Goal: Information Seeking & Learning: Stay updated

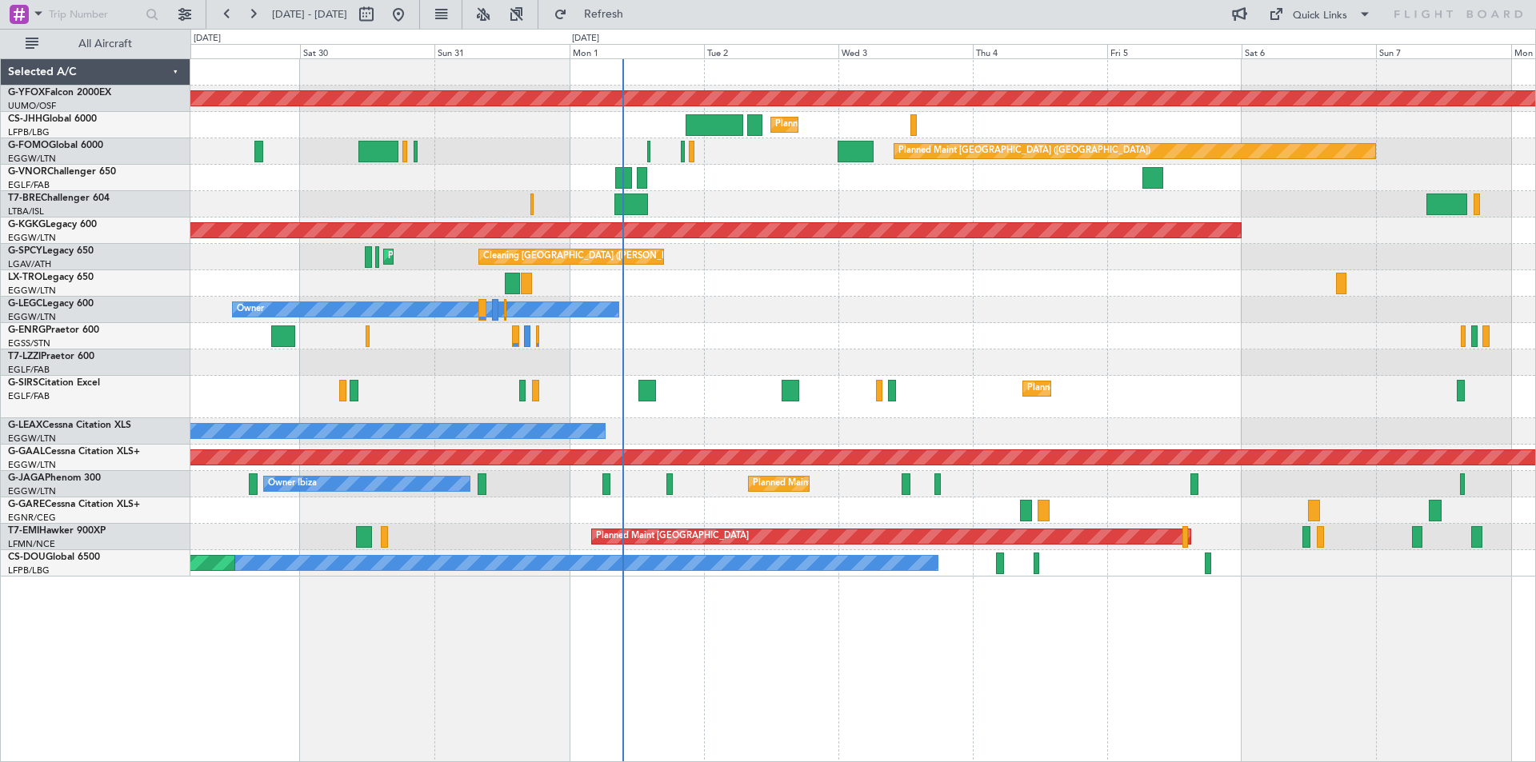
click at [609, 338] on div at bounding box center [862, 336] width 1345 height 26
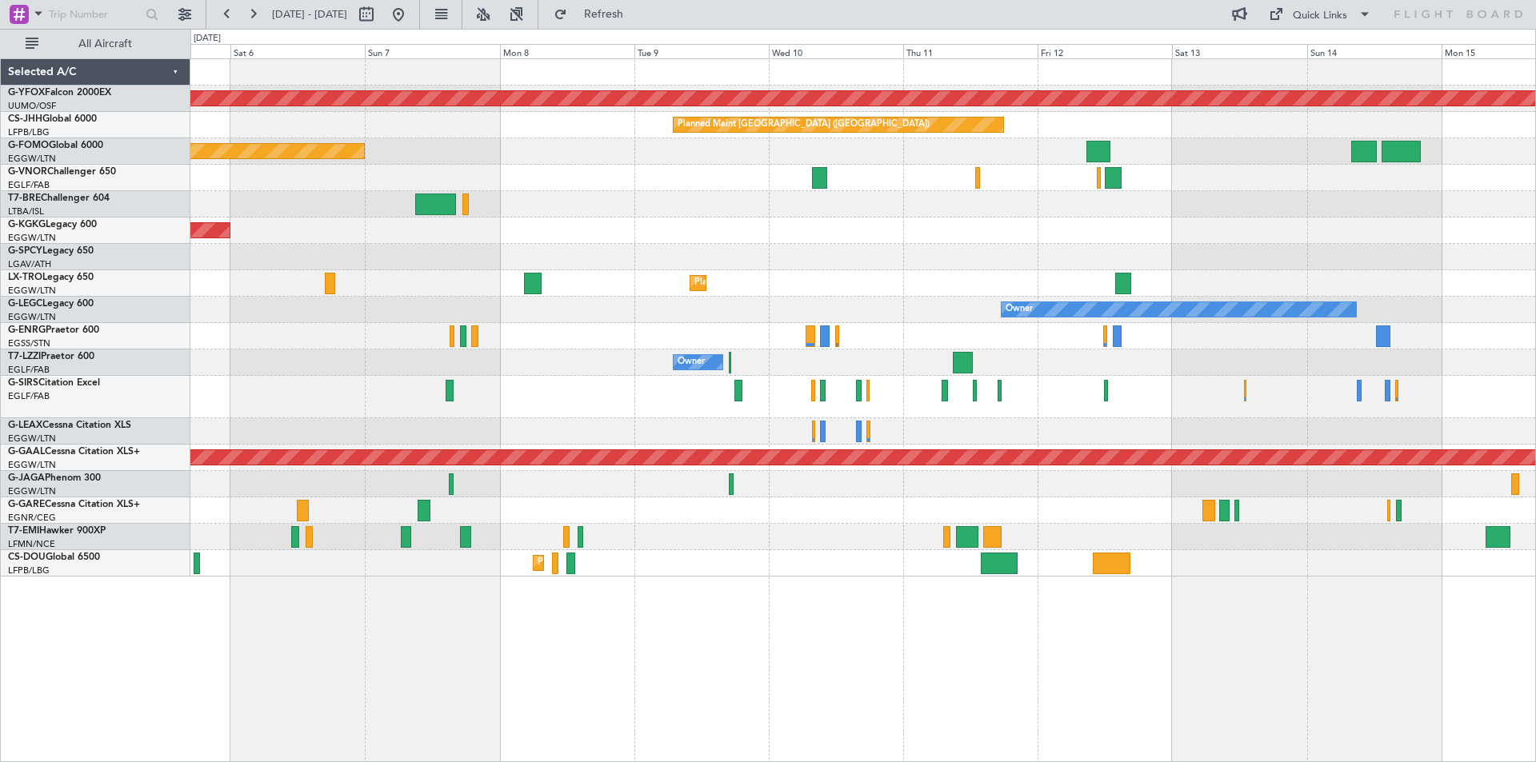
click at [163, 260] on div "AOG Maint Ostafyevo Planned Maint [GEOGRAPHIC_DATA] ([GEOGRAPHIC_DATA]) Planned…" at bounding box center [768, 396] width 1536 height 734
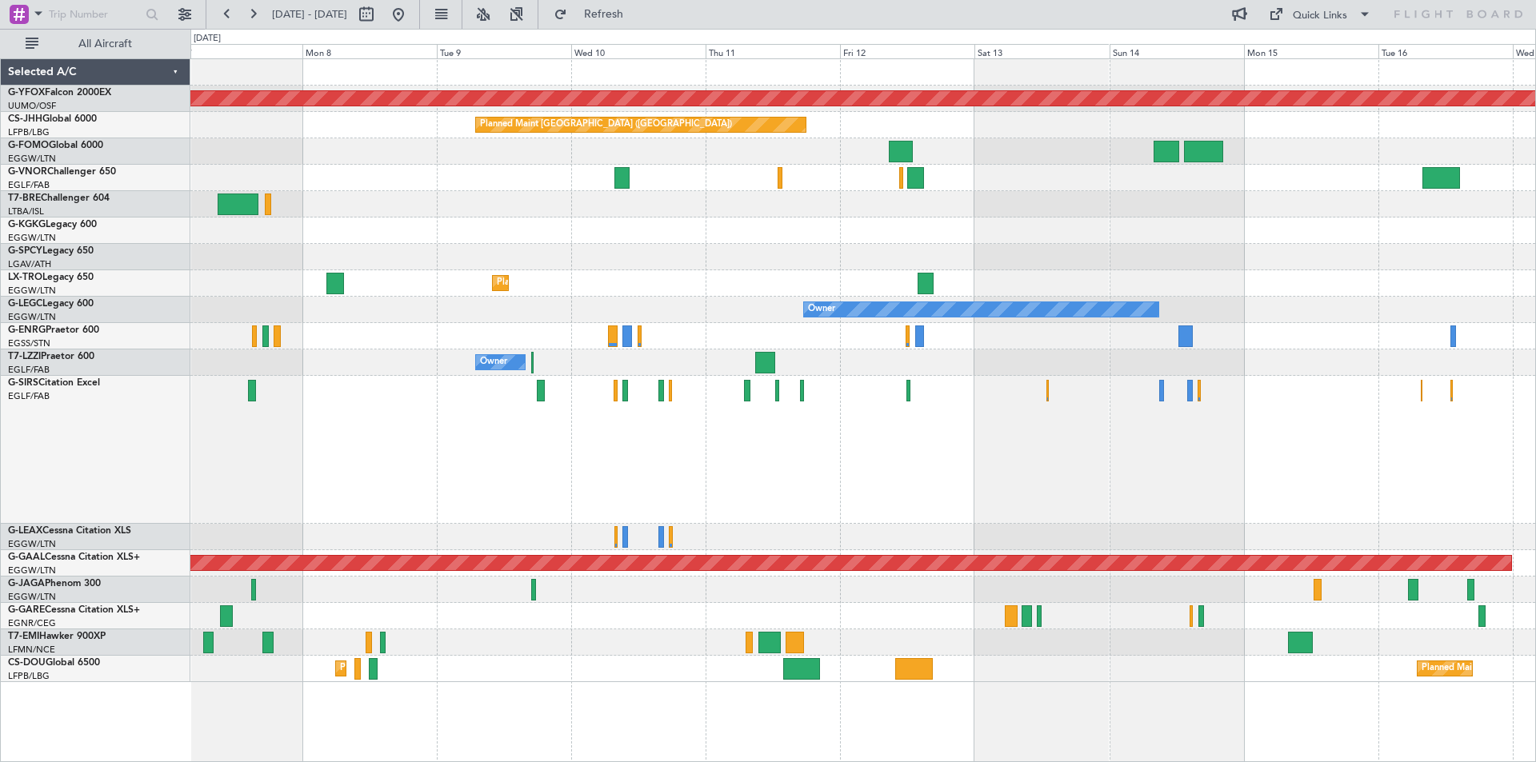
click at [720, 393] on div at bounding box center [862, 450] width 1345 height 148
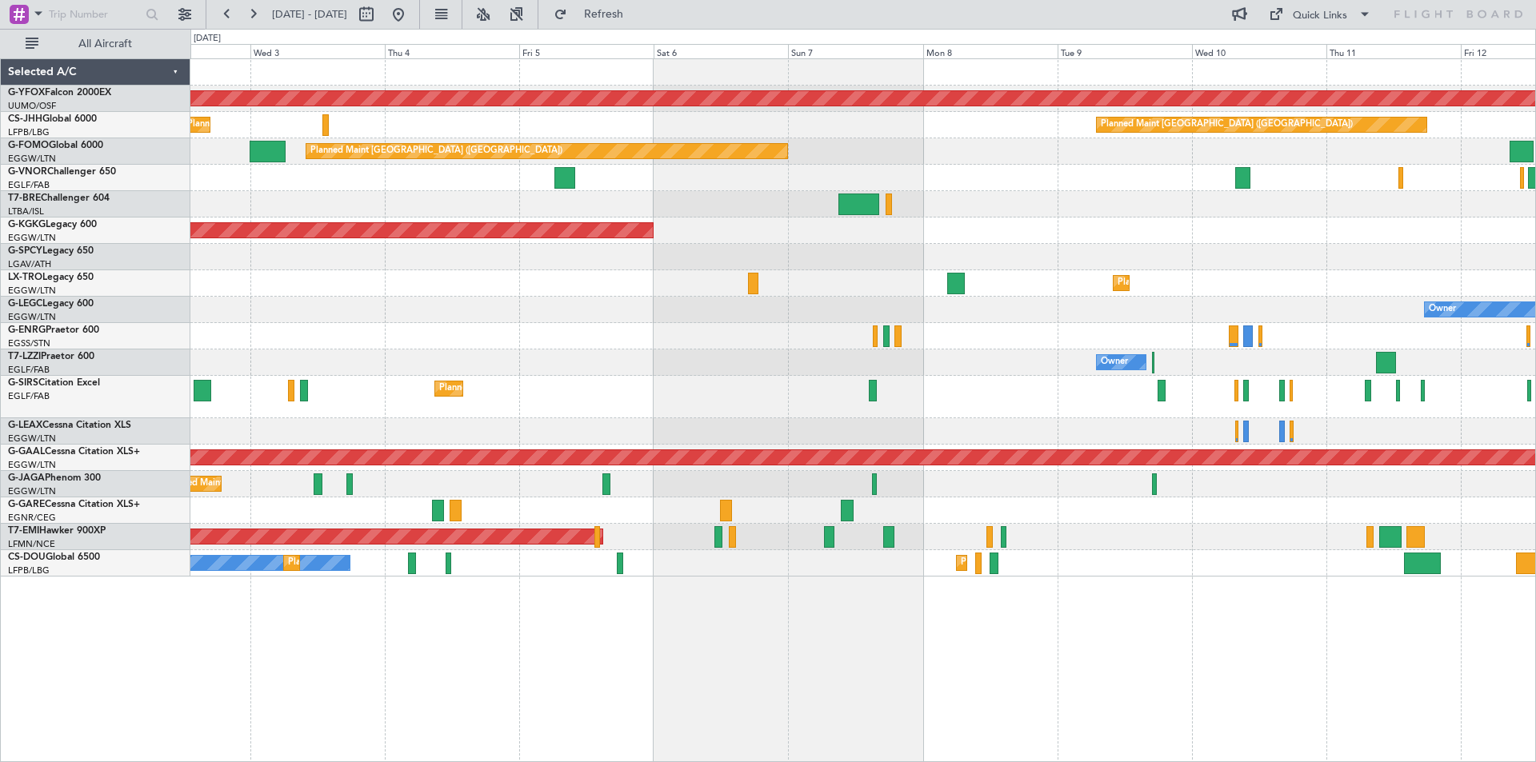
click at [1211, 243] on div "AOG Maint Ostafyevo Planned Maint [GEOGRAPHIC_DATA] ([GEOGRAPHIC_DATA]) Planned…" at bounding box center [862, 318] width 1345 height 518
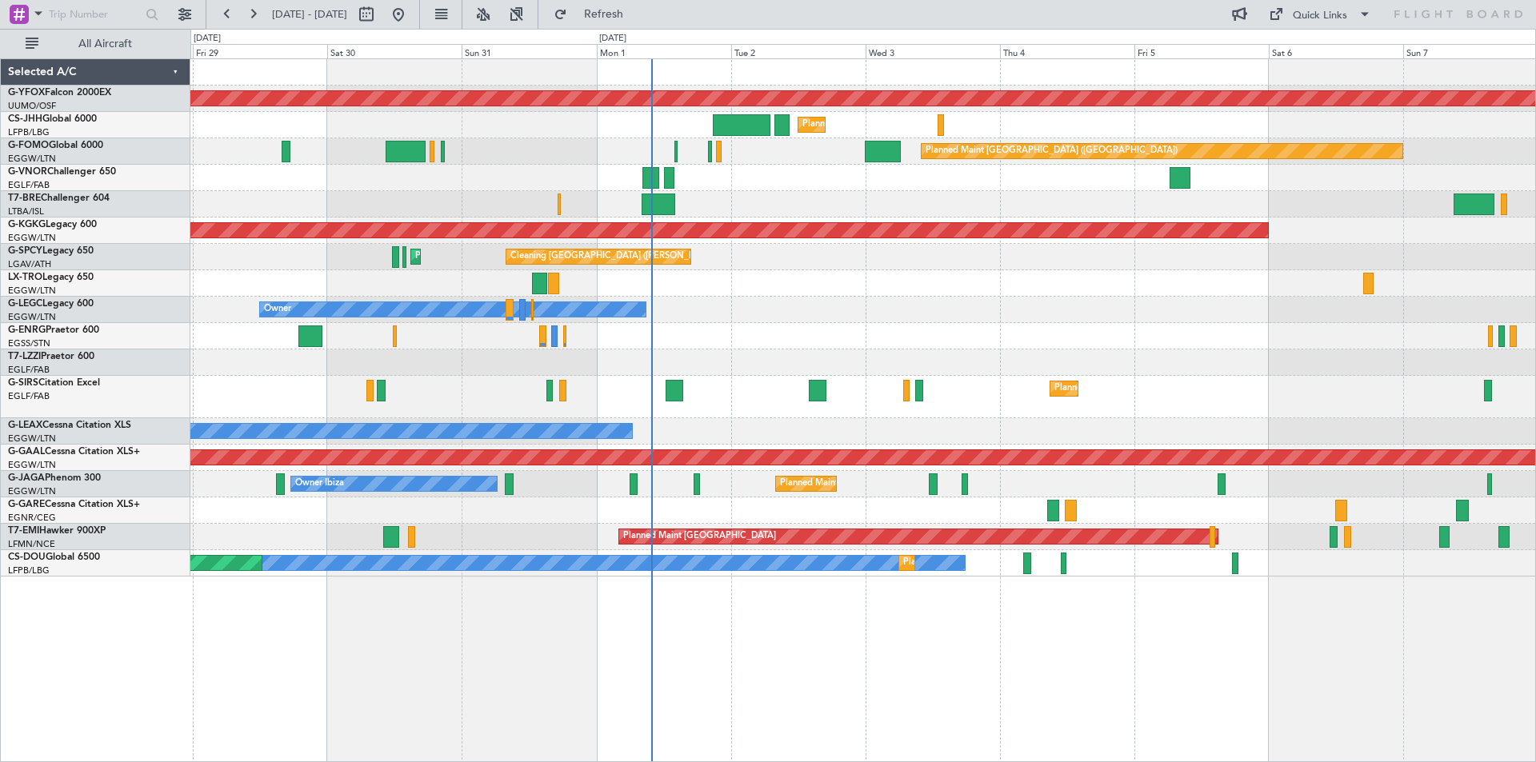
click at [1117, 267] on div "Cleaning [GEOGRAPHIC_DATA] ([PERSON_NAME] Intl) Planned Maint [GEOGRAPHIC_DATA]…" at bounding box center [862, 257] width 1345 height 26
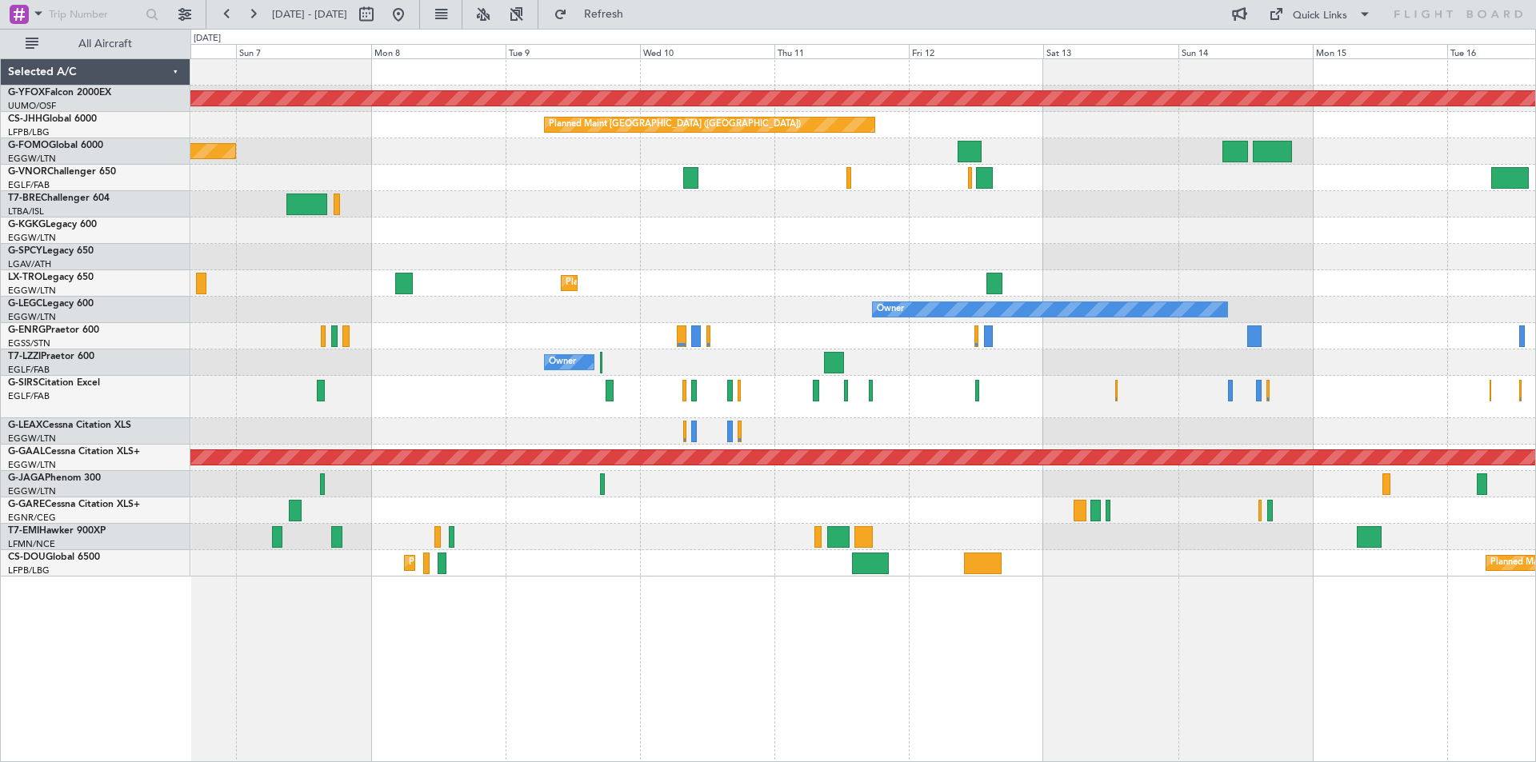
click at [0, 253] on html "[DATE] - [DATE] Refresh Quick Links All Aircraft AOG Maint Ostafyevo Planned Ma…" at bounding box center [768, 381] width 1536 height 762
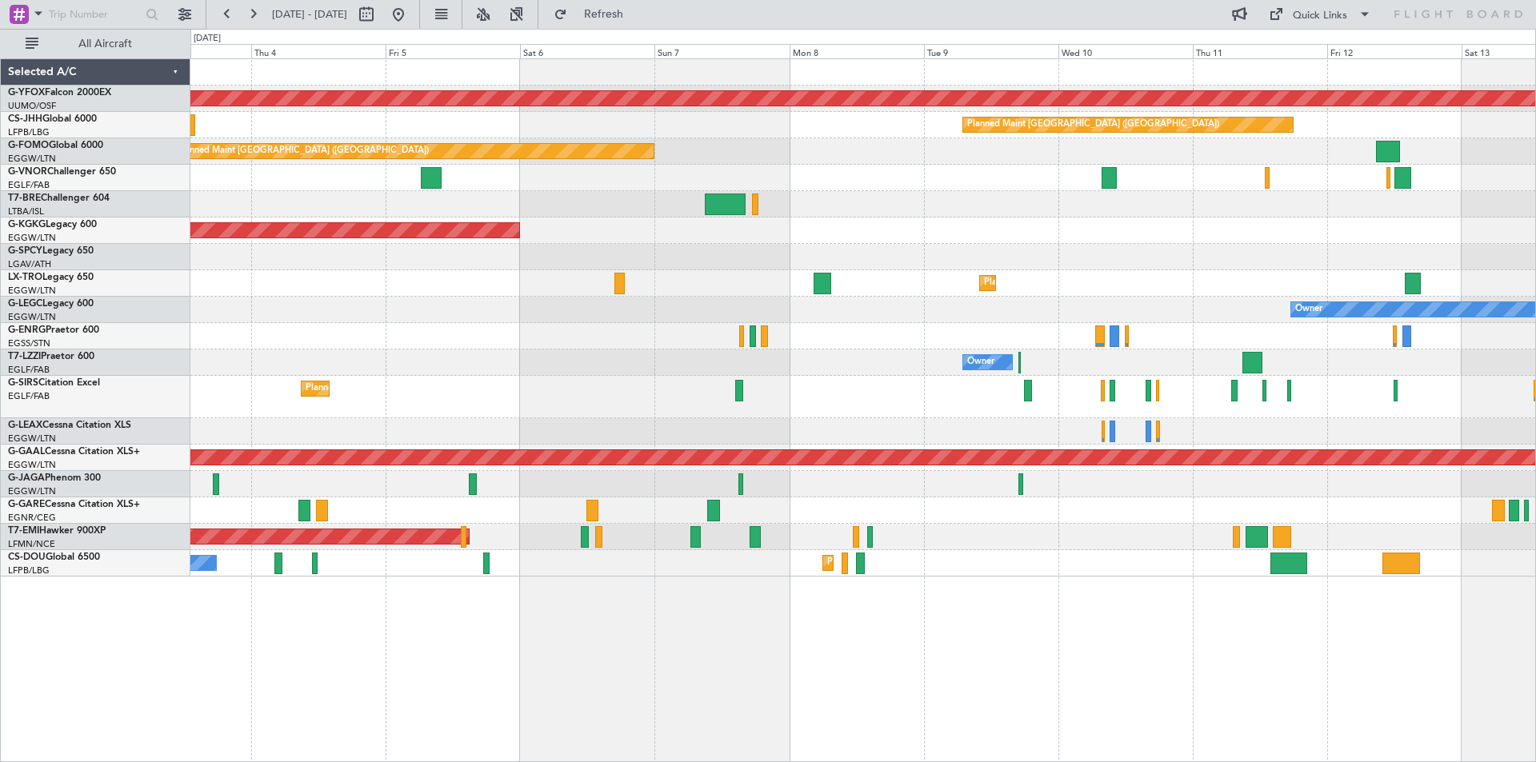
click at [1025, 253] on div "AOG Maint Ostafyevo Planned Maint [GEOGRAPHIC_DATA] ([GEOGRAPHIC_DATA]) Planned…" at bounding box center [862, 318] width 1345 height 518
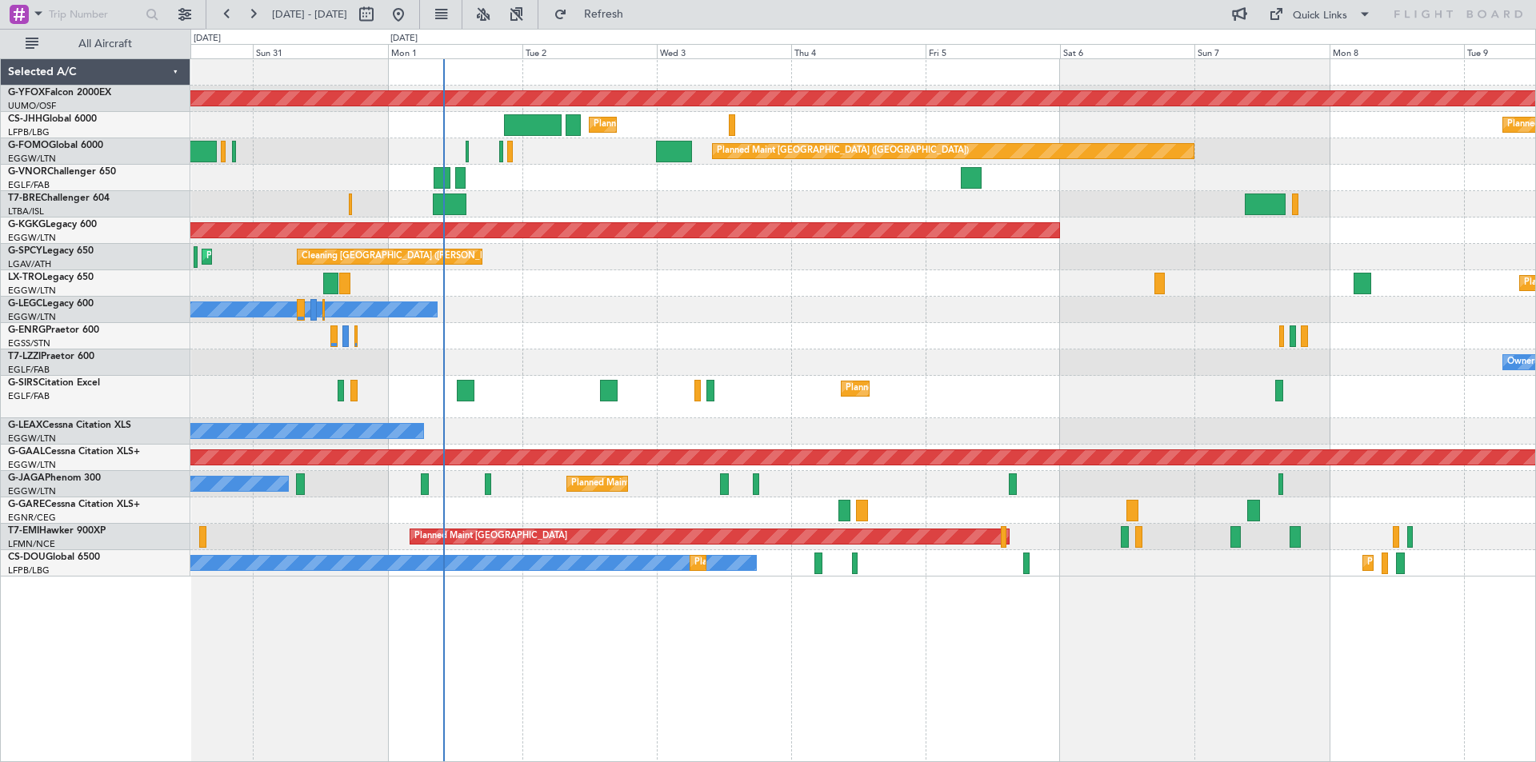
click at [1105, 284] on div "Planned Maint Dusseldorf" at bounding box center [862, 283] width 1345 height 26
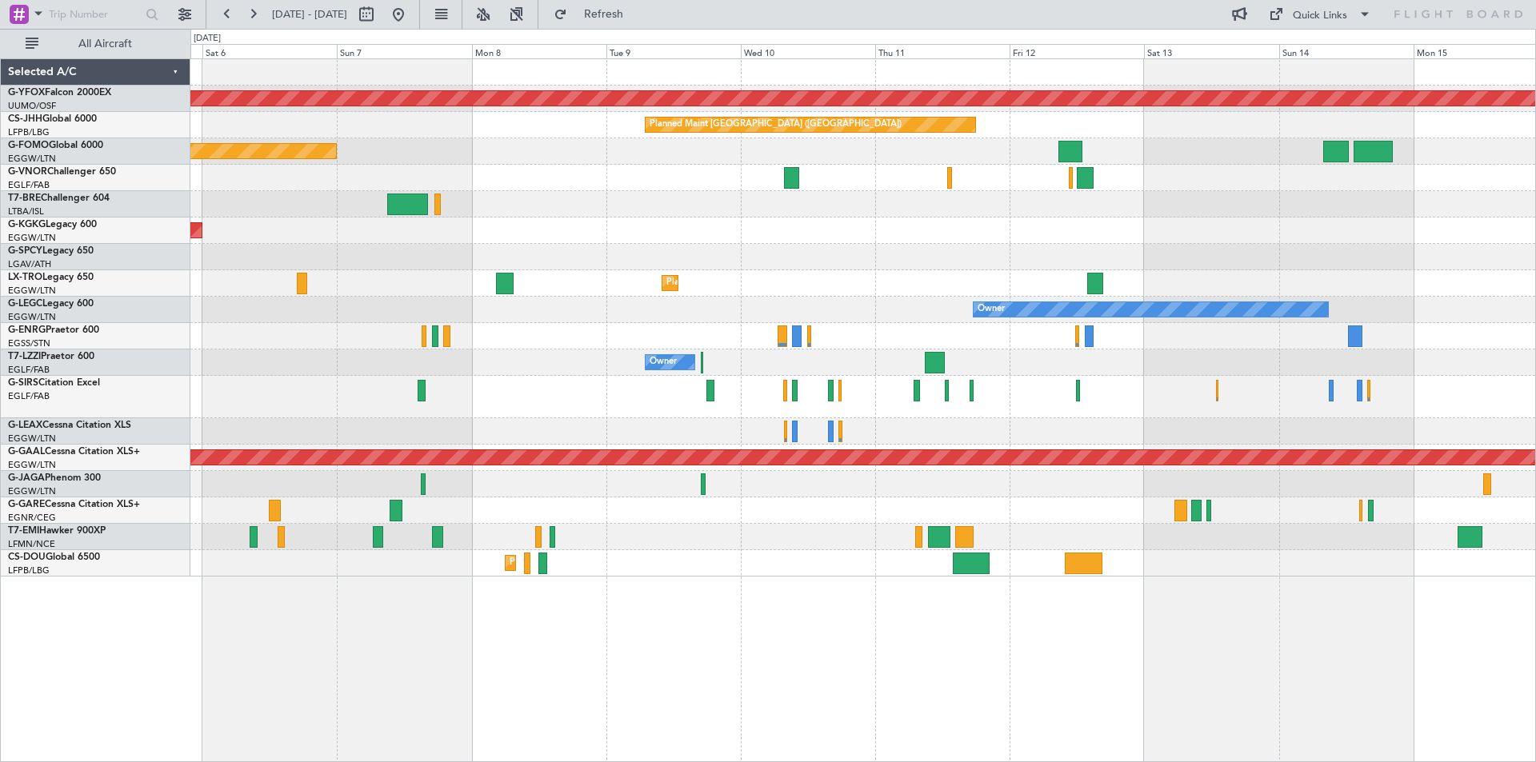
click at [254, 391] on div "Planned Maint [GEOGRAPHIC_DATA] ([GEOGRAPHIC_DATA])" at bounding box center [862, 397] width 1345 height 42
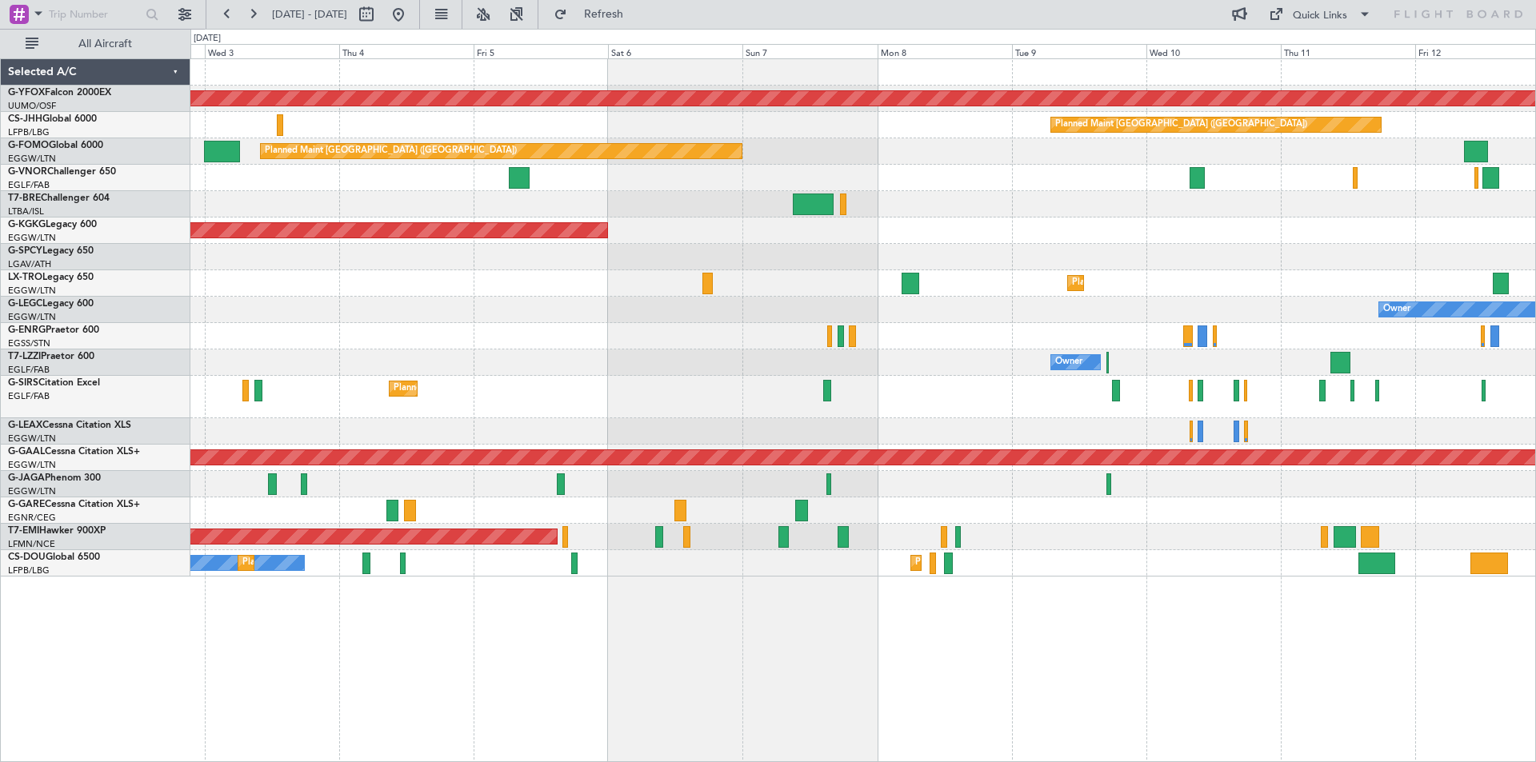
click at [762, 306] on div "AOG Maint Ostafyevo Planned Maint [GEOGRAPHIC_DATA] ([GEOGRAPHIC_DATA]) Planned…" at bounding box center [862, 318] width 1345 height 518
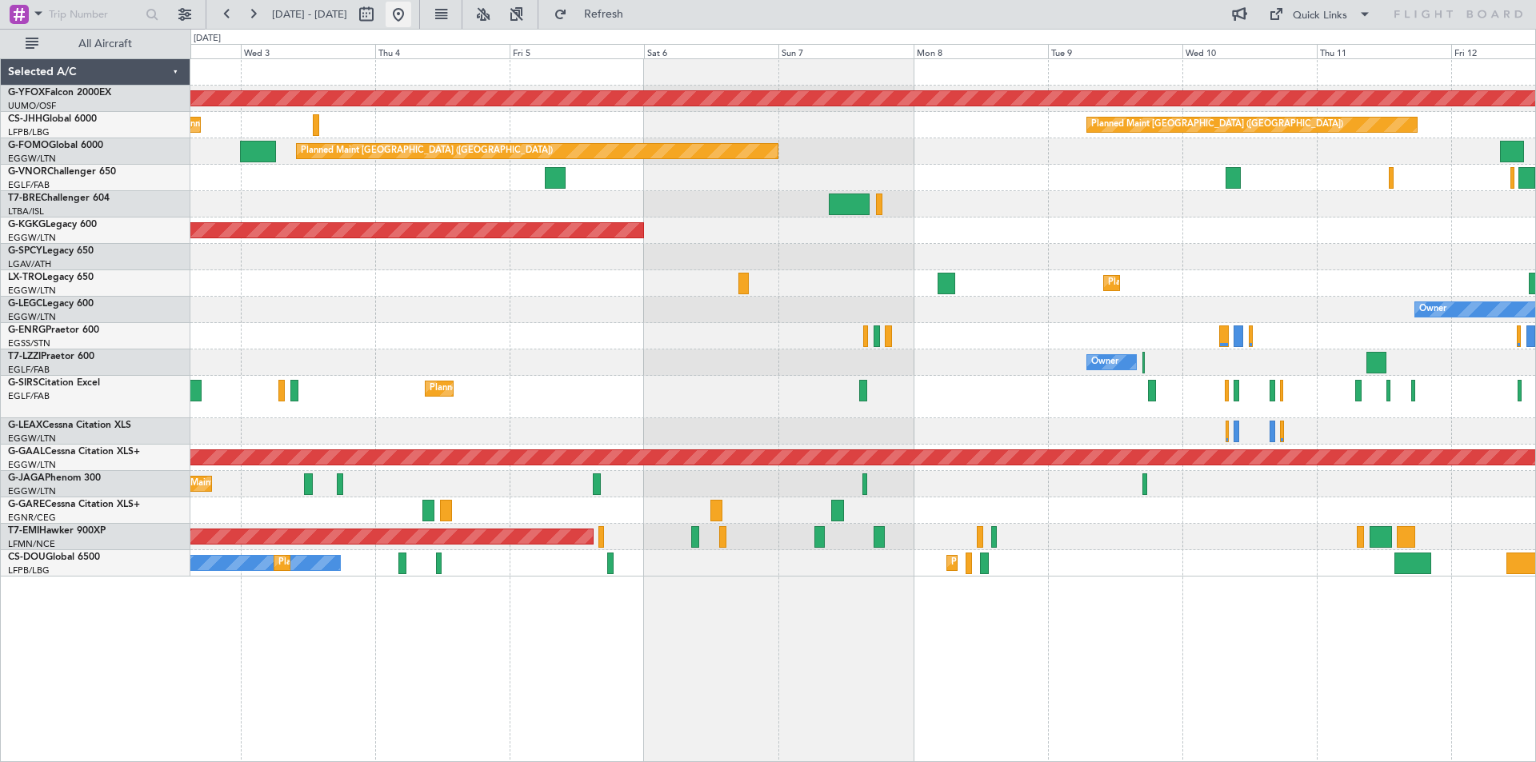
click at [411, 16] on button at bounding box center [399, 15] width 26 height 26
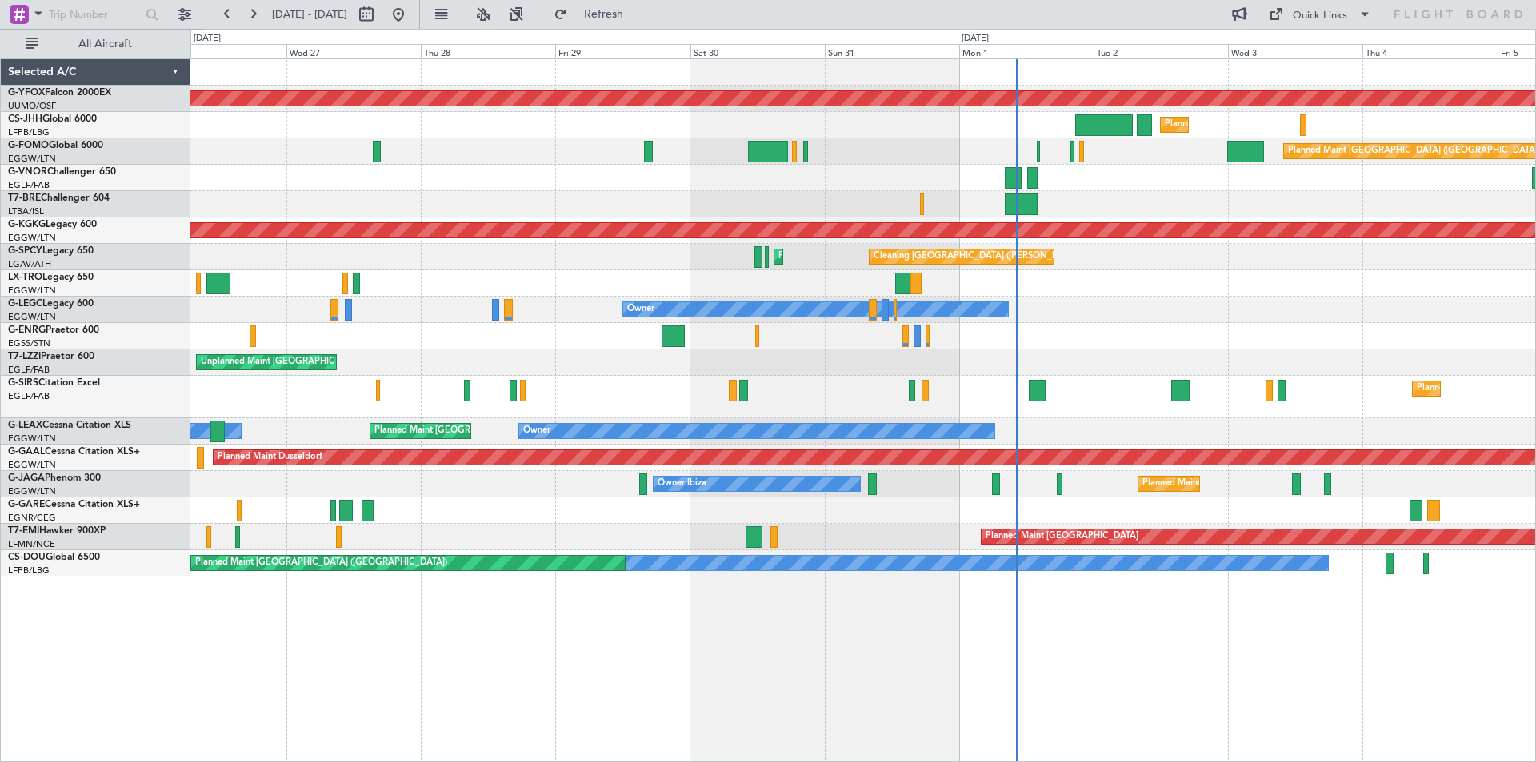
click at [838, 385] on div "Planned Maint [GEOGRAPHIC_DATA] ([GEOGRAPHIC_DATA]) Unplanned Maint [GEOGRAPHIC…" at bounding box center [862, 397] width 1345 height 42
click at [1509, 166] on div at bounding box center [862, 178] width 1345 height 26
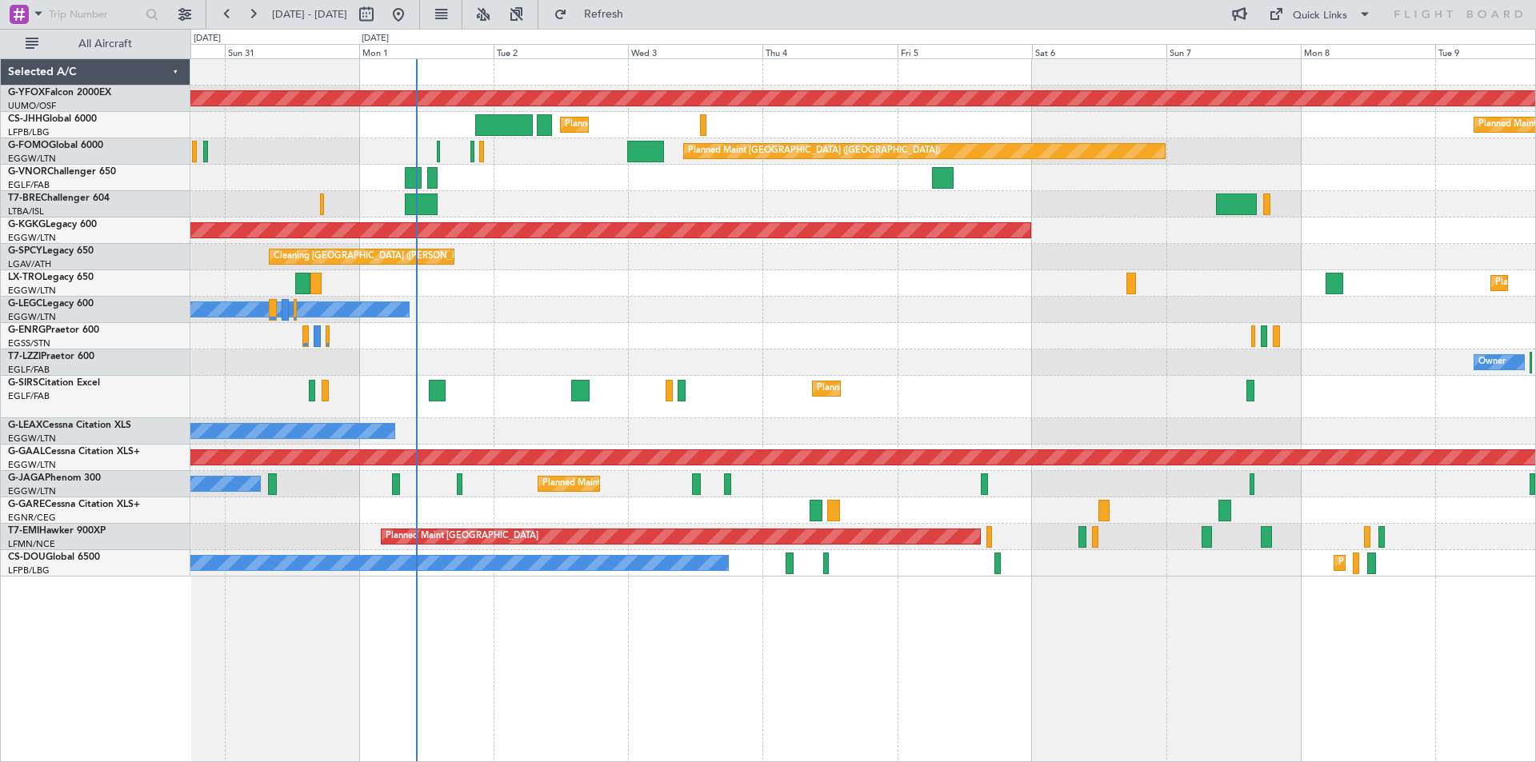
click at [474, 168] on div "AOG Maint Ostafyevo Planned Maint [GEOGRAPHIC_DATA] ([GEOGRAPHIC_DATA]) Planned…" at bounding box center [862, 318] width 1345 height 518
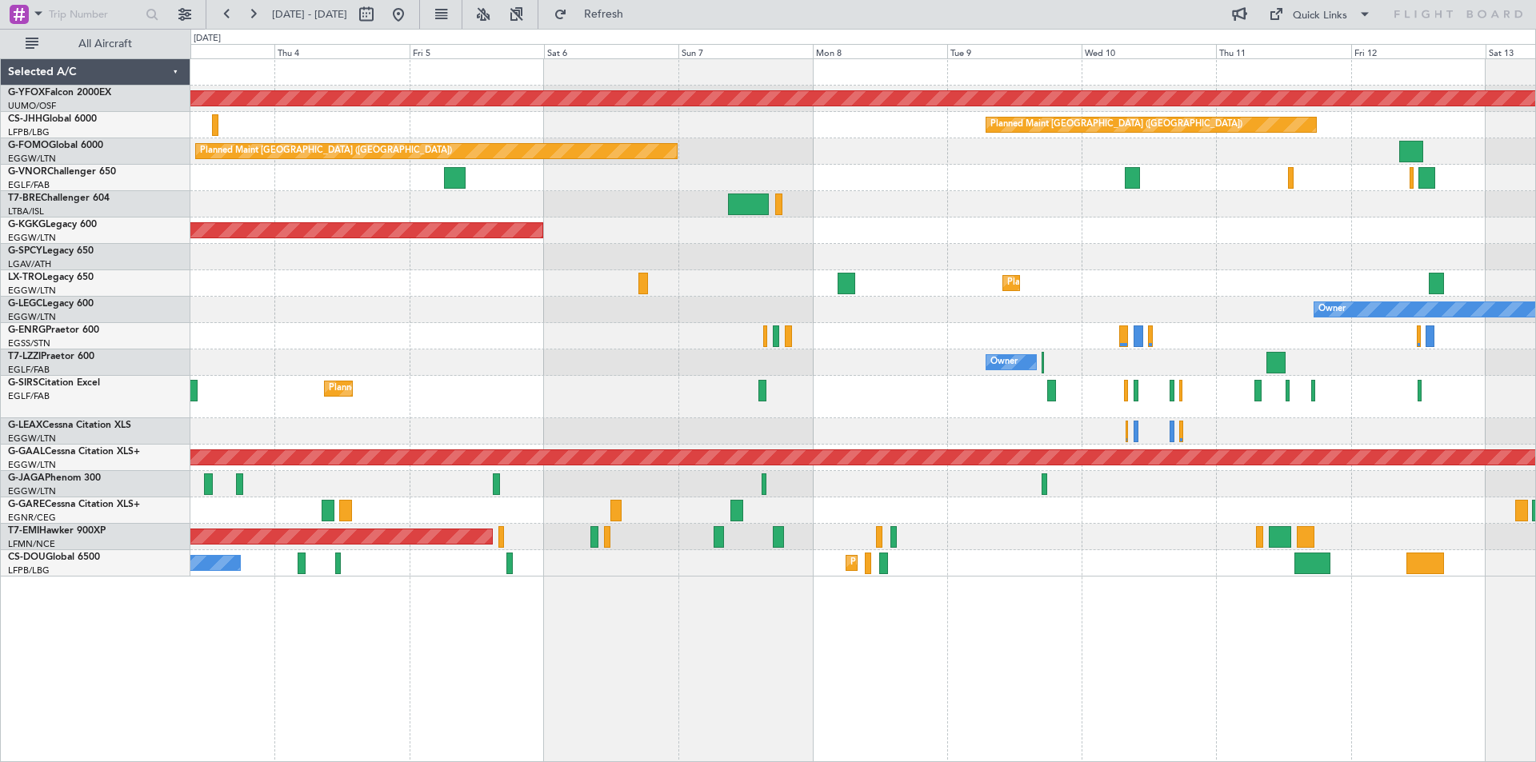
click at [1012, 211] on div at bounding box center [862, 204] width 1345 height 26
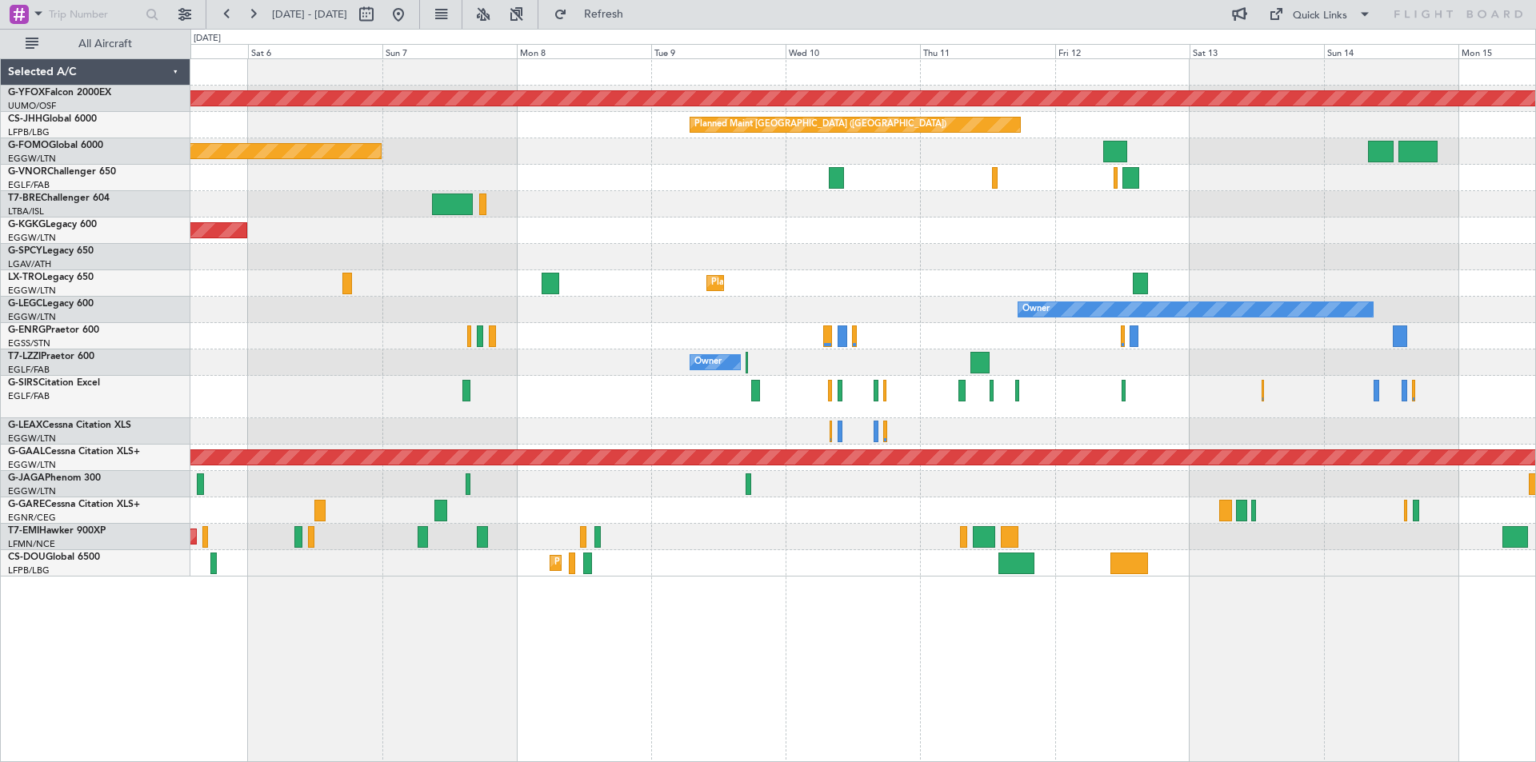
click at [790, 559] on div "AOG Maint Ostafyevo Planned Maint [GEOGRAPHIC_DATA] ([GEOGRAPHIC_DATA]) Planned…" at bounding box center [862, 318] width 1345 height 518
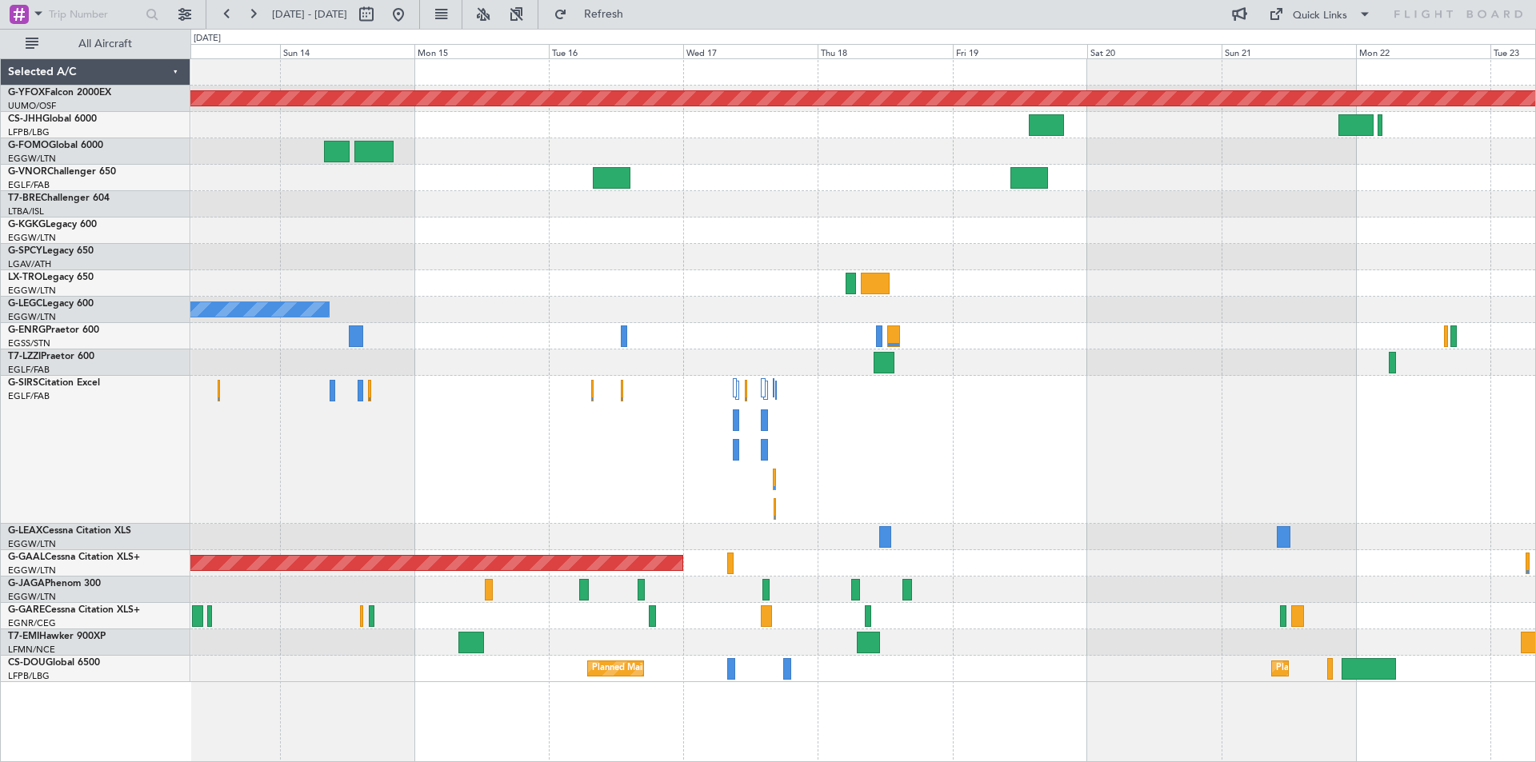
click at [659, 534] on div "AOG Maint Ostafyevo Planned Maint [GEOGRAPHIC_DATA] ([GEOGRAPHIC_DATA]) Owner A…" at bounding box center [862, 370] width 1345 height 623
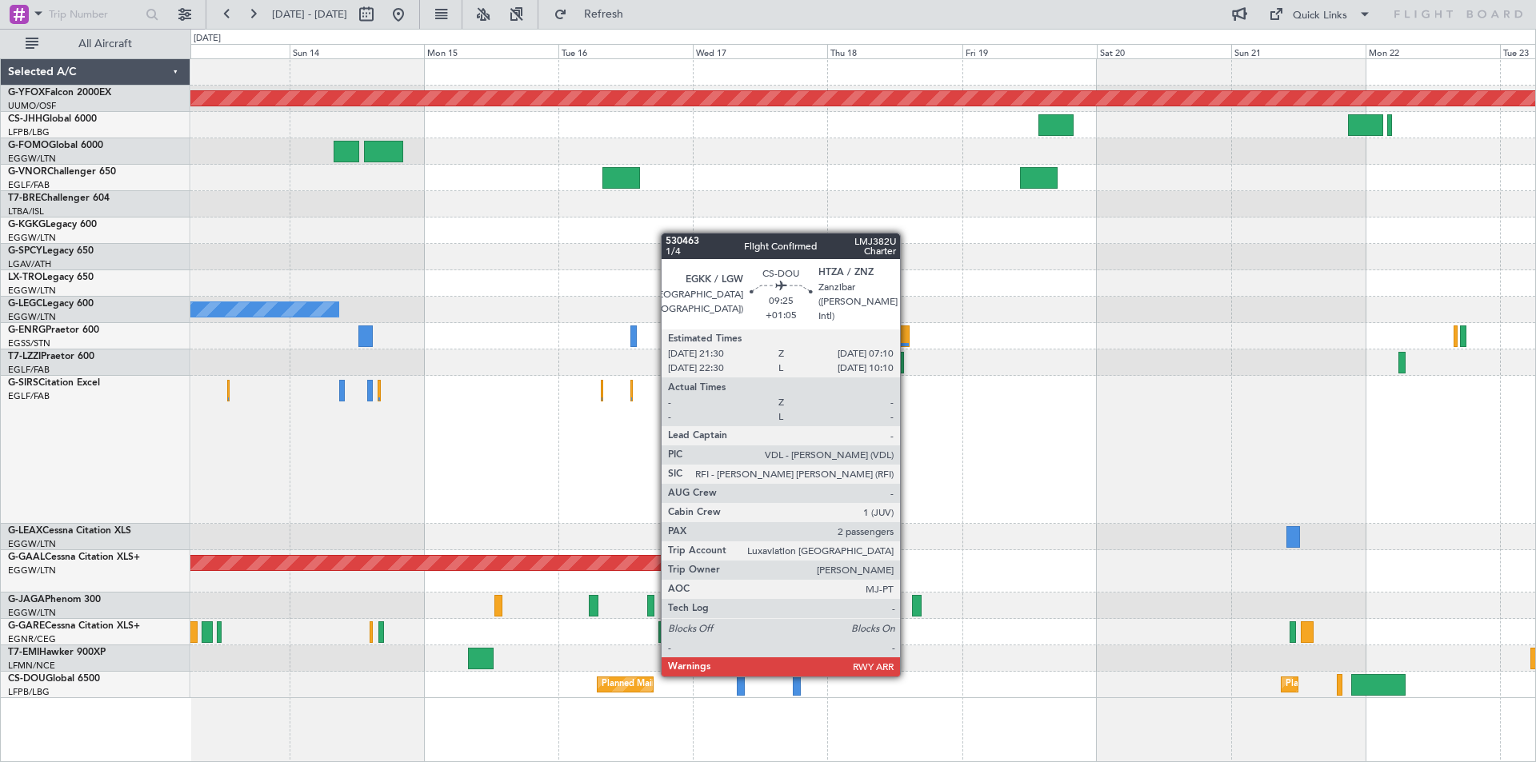
click at [1314, 500] on div at bounding box center [862, 450] width 1345 height 148
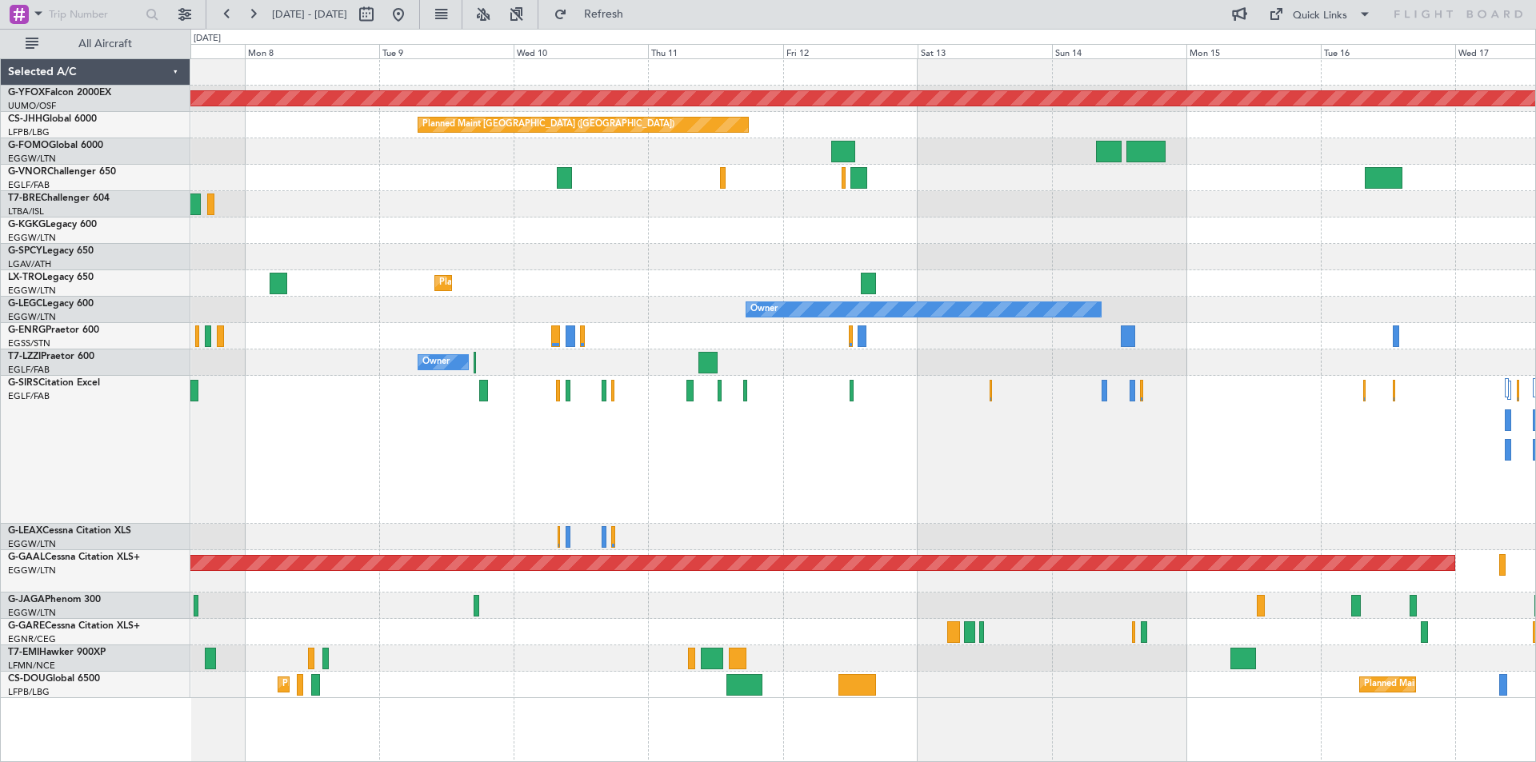
click at [946, 372] on div "AOG Maint Ostafyevo Planned Maint [GEOGRAPHIC_DATA] ([GEOGRAPHIC_DATA]) Planned…" at bounding box center [862, 378] width 1345 height 639
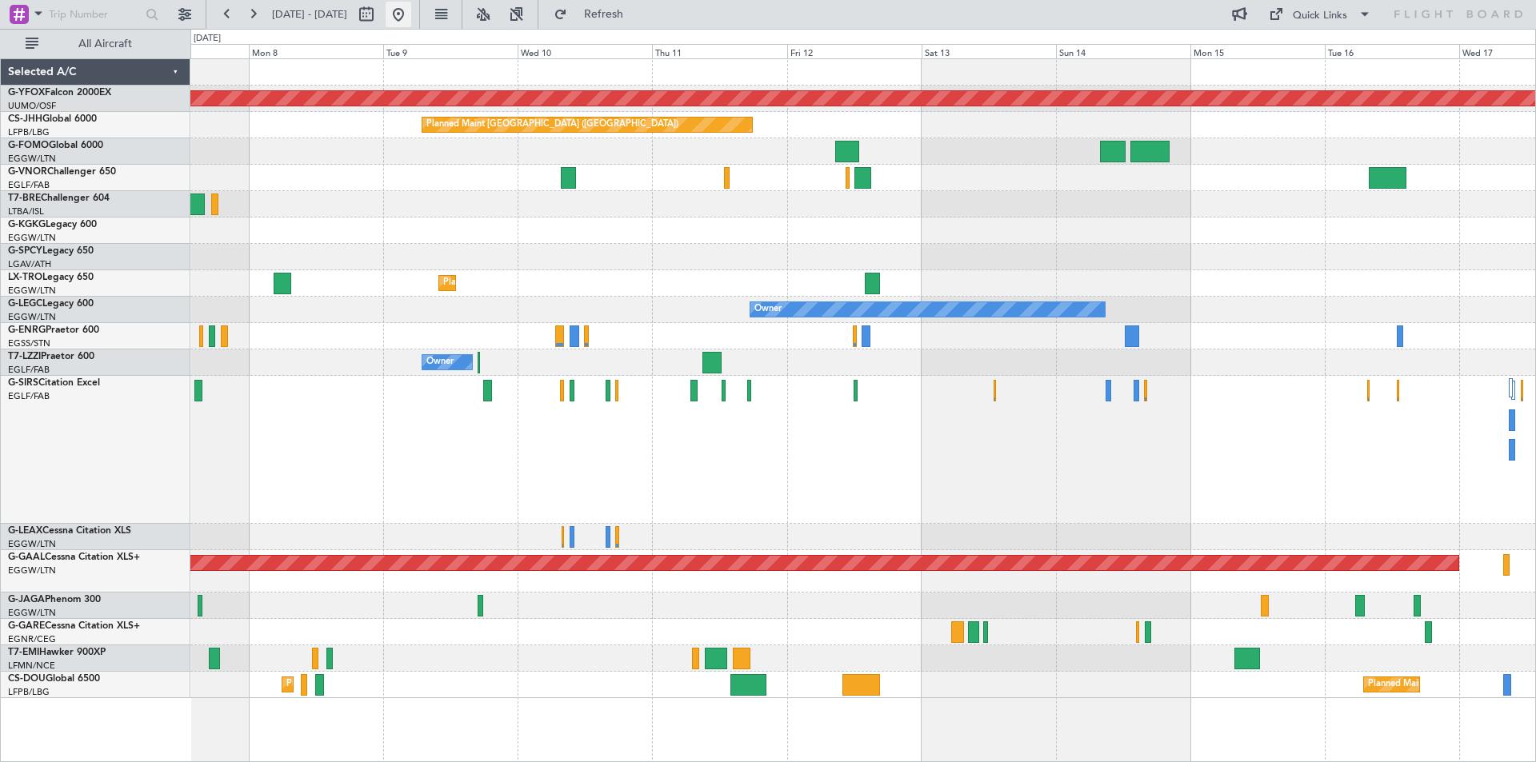
click at [411, 15] on button at bounding box center [399, 15] width 26 height 26
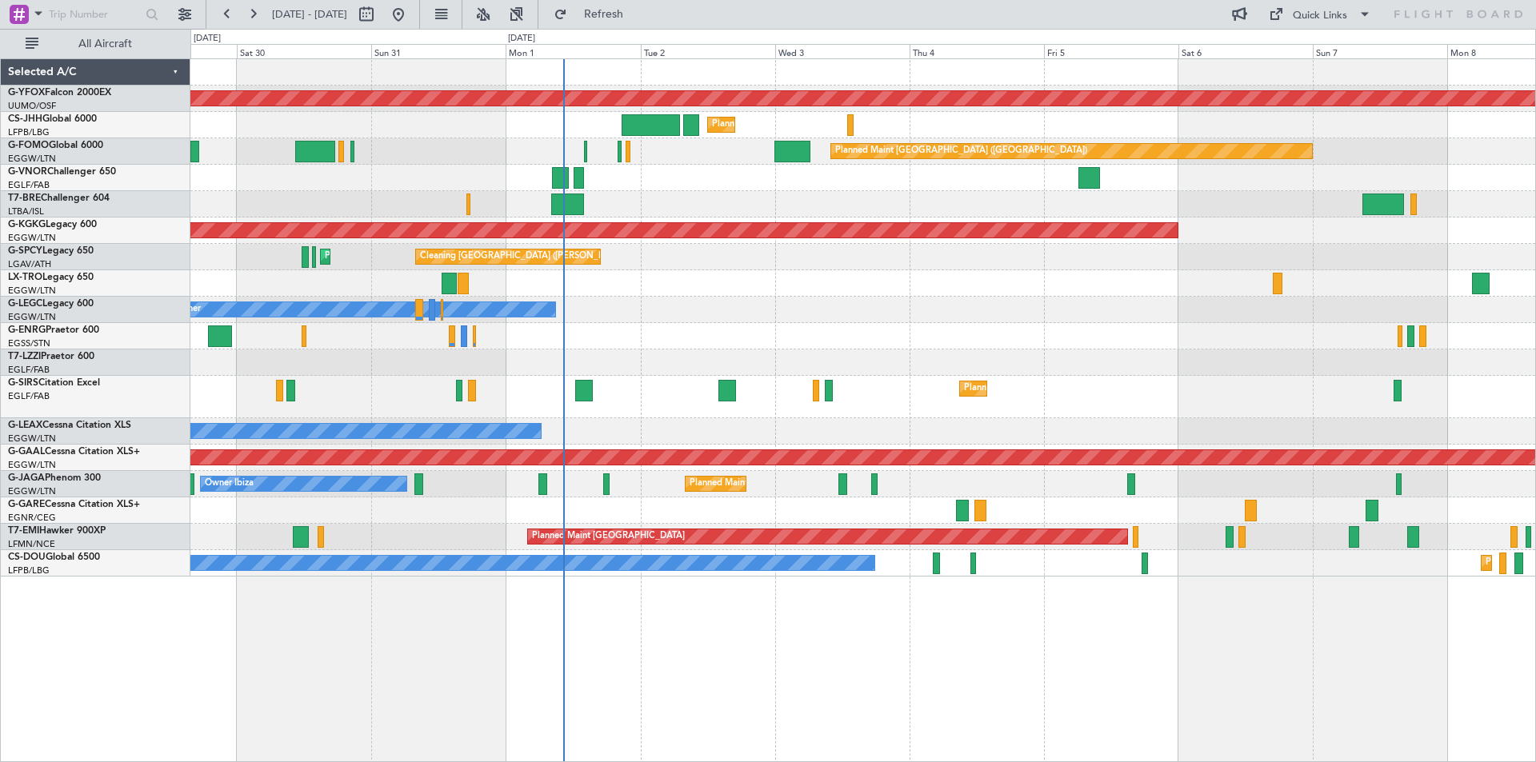
click at [906, 354] on div "AOG Maint Ostafyevo Planned Maint [GEOGRAPHIC_DATA] ([GEOGRAPHIC_DATA]) Planned…" at bounding box center [862, 318] width 1345 height 518
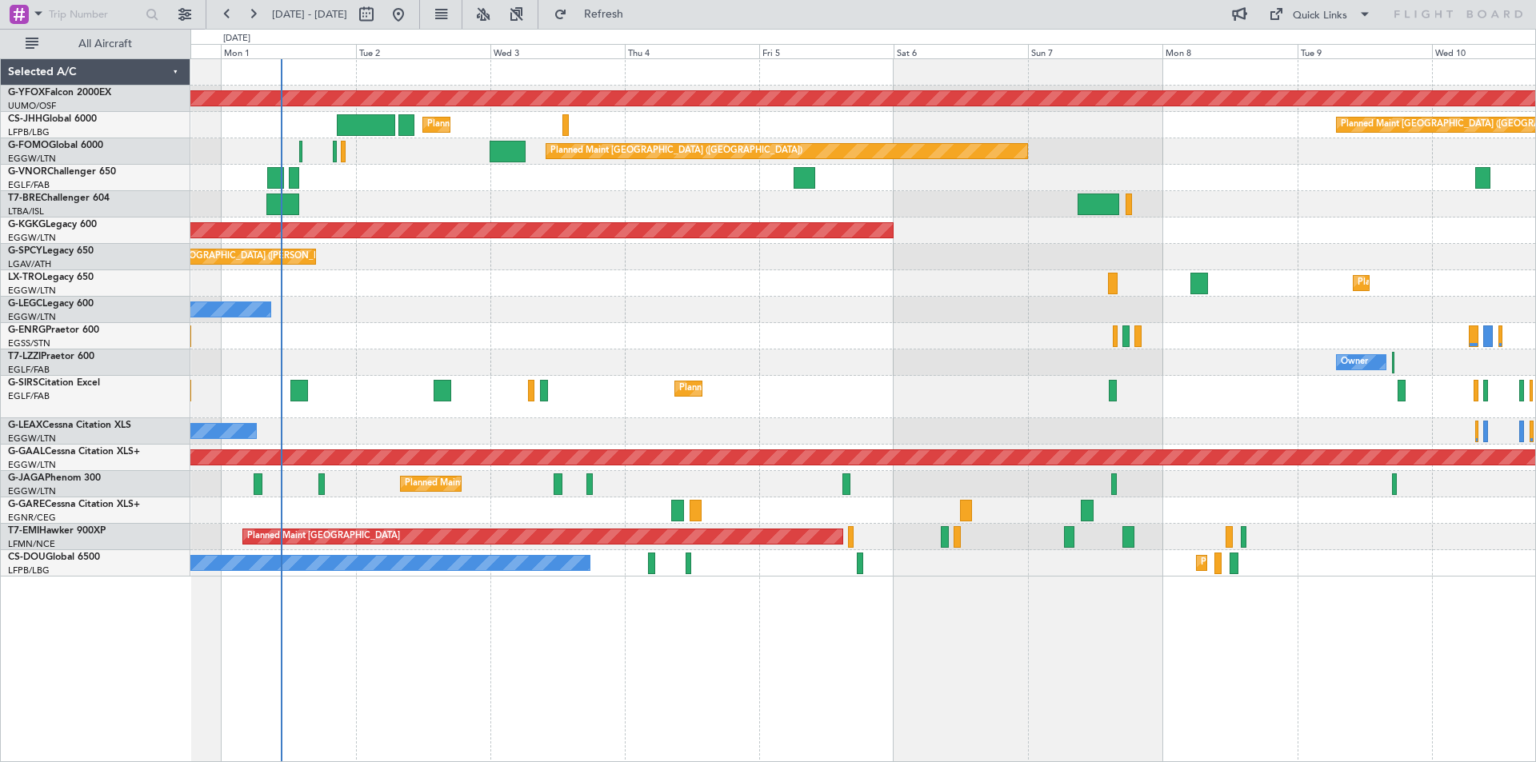
click at [722, 290] on div "Planned Maint Dusseldorf" at bounding box center [862, 283] width 1345 height 26
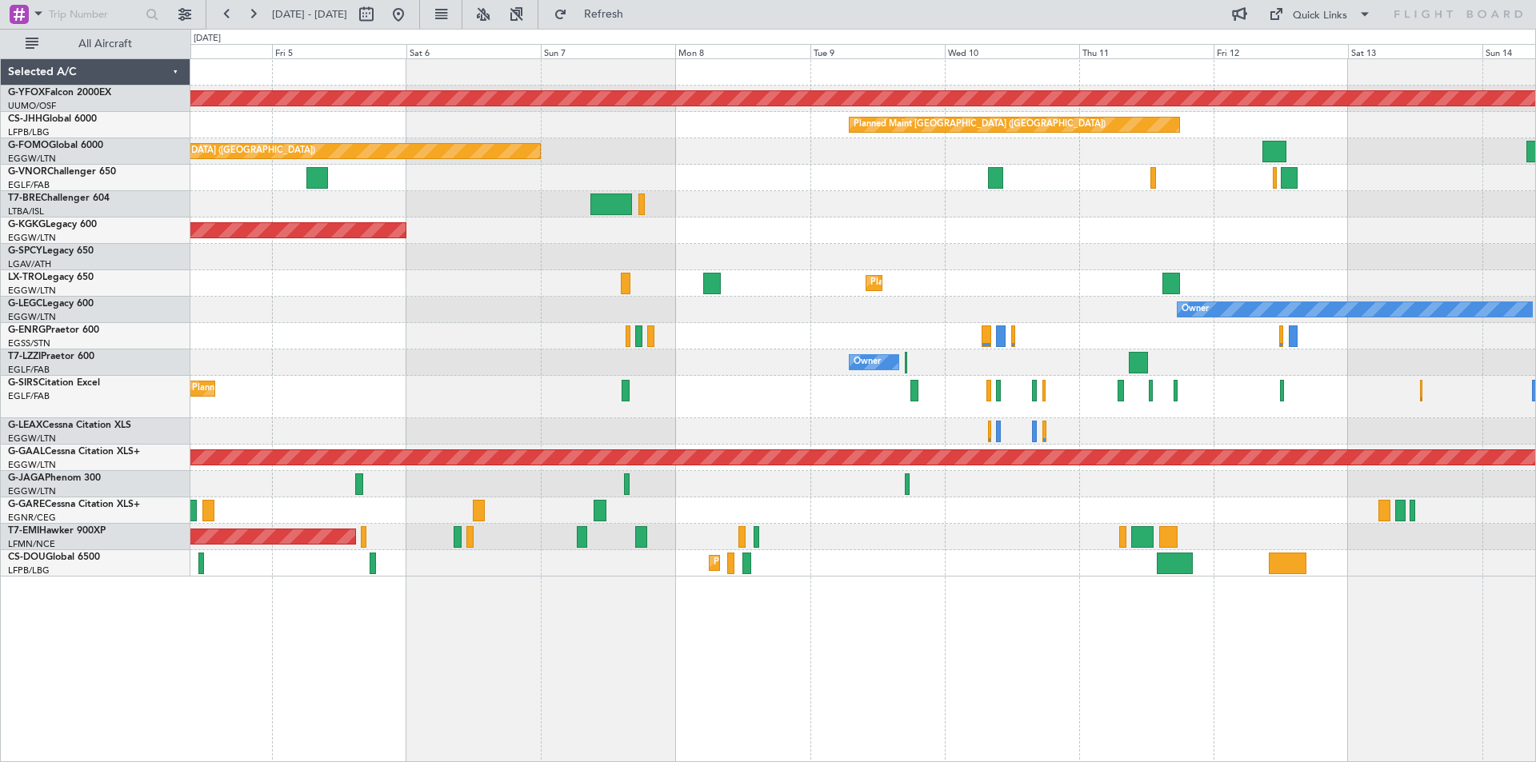
click at [705, 398] on div "Planned Maint [GEOGRAPHIC_DATA] ([GEOGRAPHIC_DATA])" at bounding box center [862, 397] width 1345 height 42
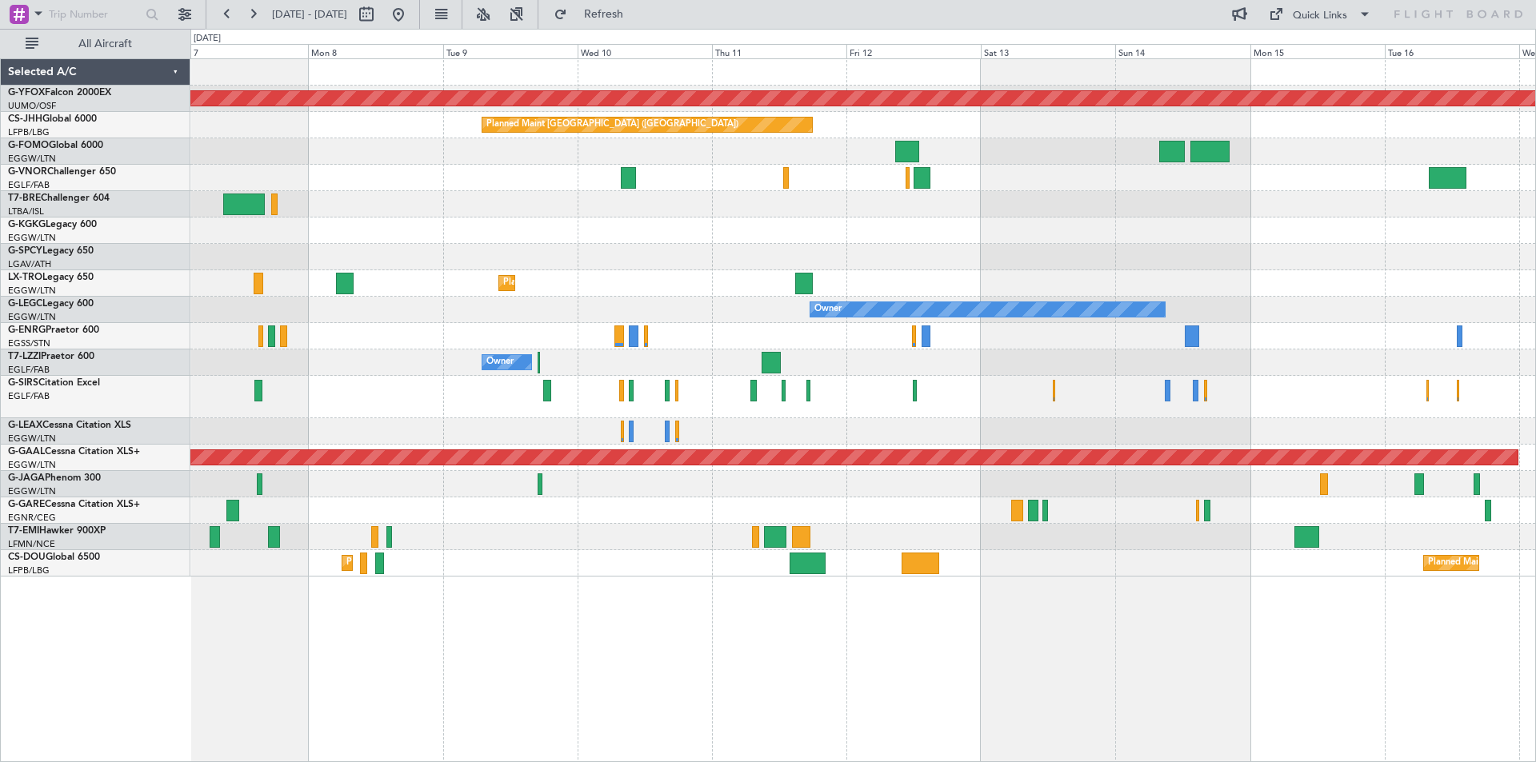
click at [799, 306] on div "AOG Maint Ostafyevo Planned Maint [GEOGRAPHIC_DATA] ([GEOGRAPHIC_DATA]) Planned…" at bounding box center [862, 318] width 1345 height 518
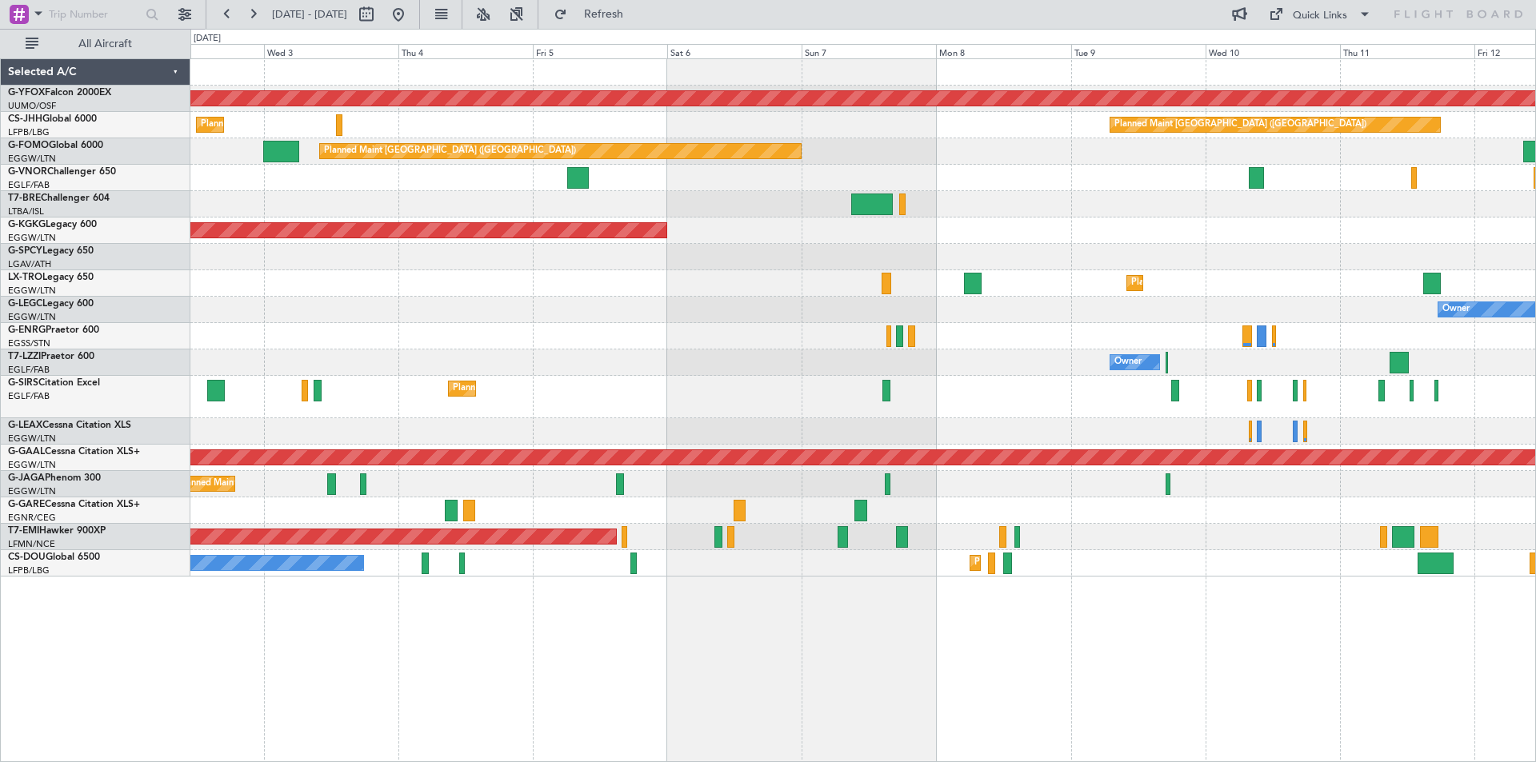
click at [1141, 334] on div at bounding box center [862, 336] width 1345 height 26
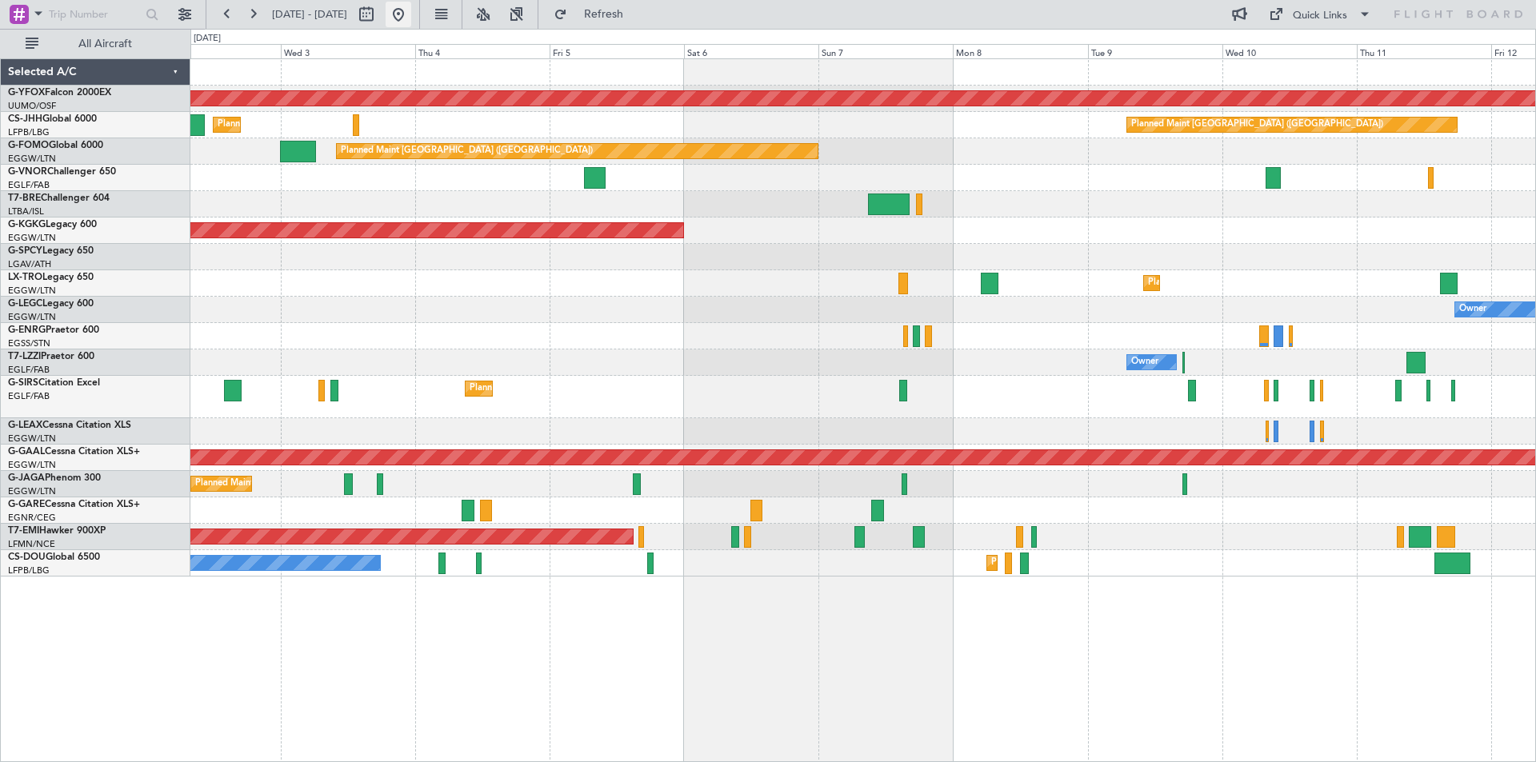
click at [411, 10] on button at bounding box center [399, 15] width 26 height 26
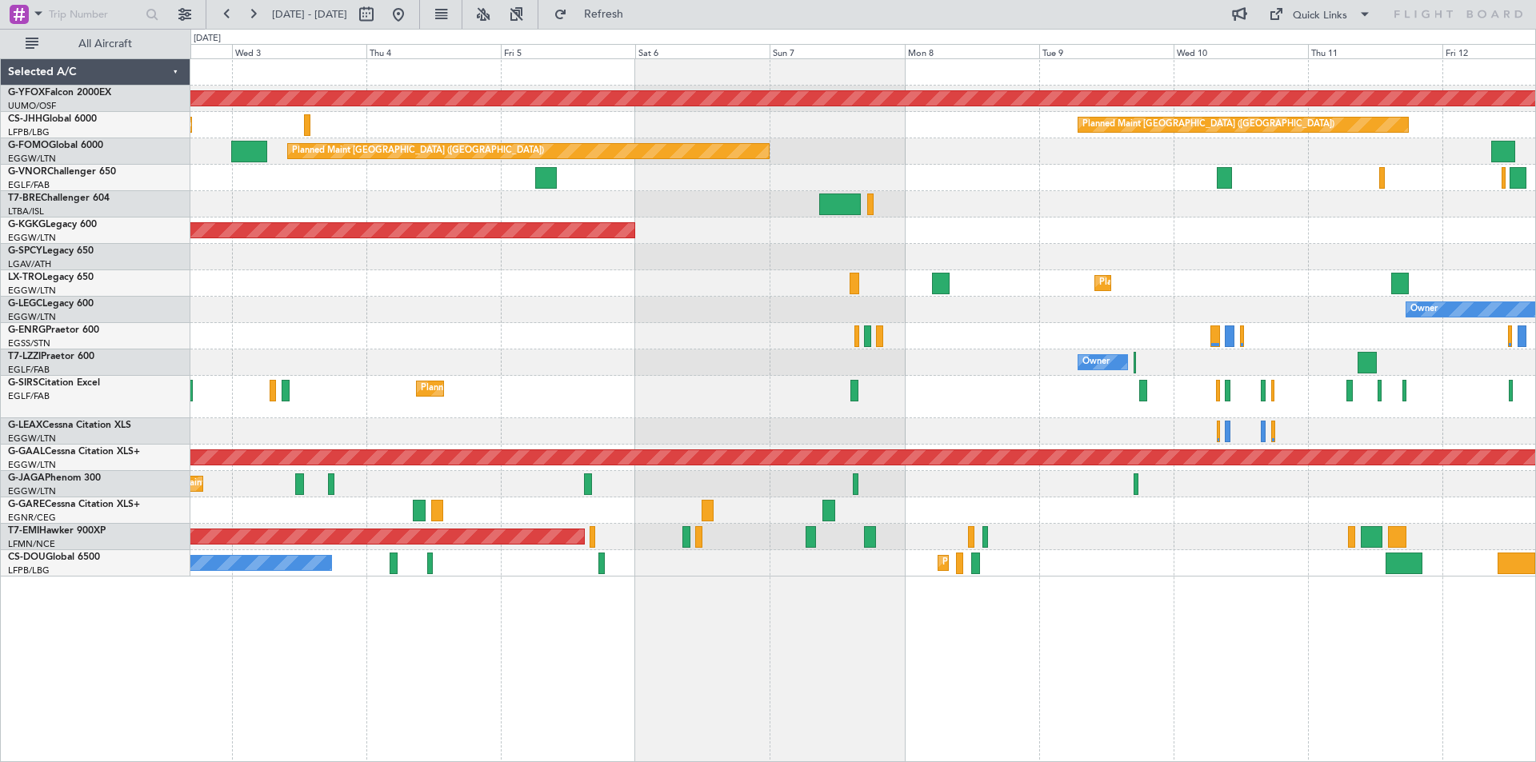
click at [107, 370] on div "AOG Maint Ostafyevo Planned Maint [GEOGRAPHIC_DATA] ([GEOGRAPHIC_DATA]) Planned…" at bounding box center [768, 396] width 1536 height 734
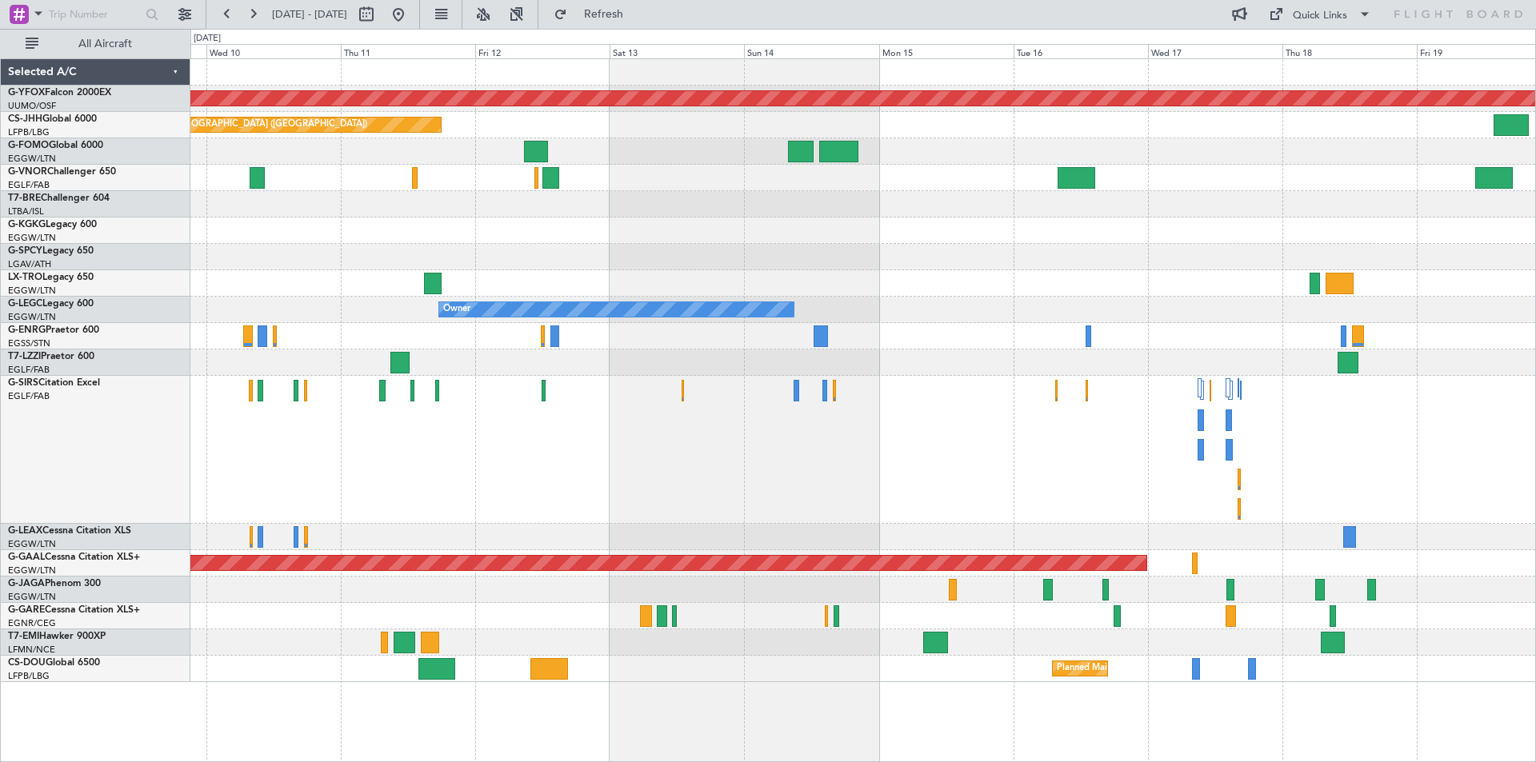
click at [661, 458] on div at bounding box center [862, 450] width 1345 height 148
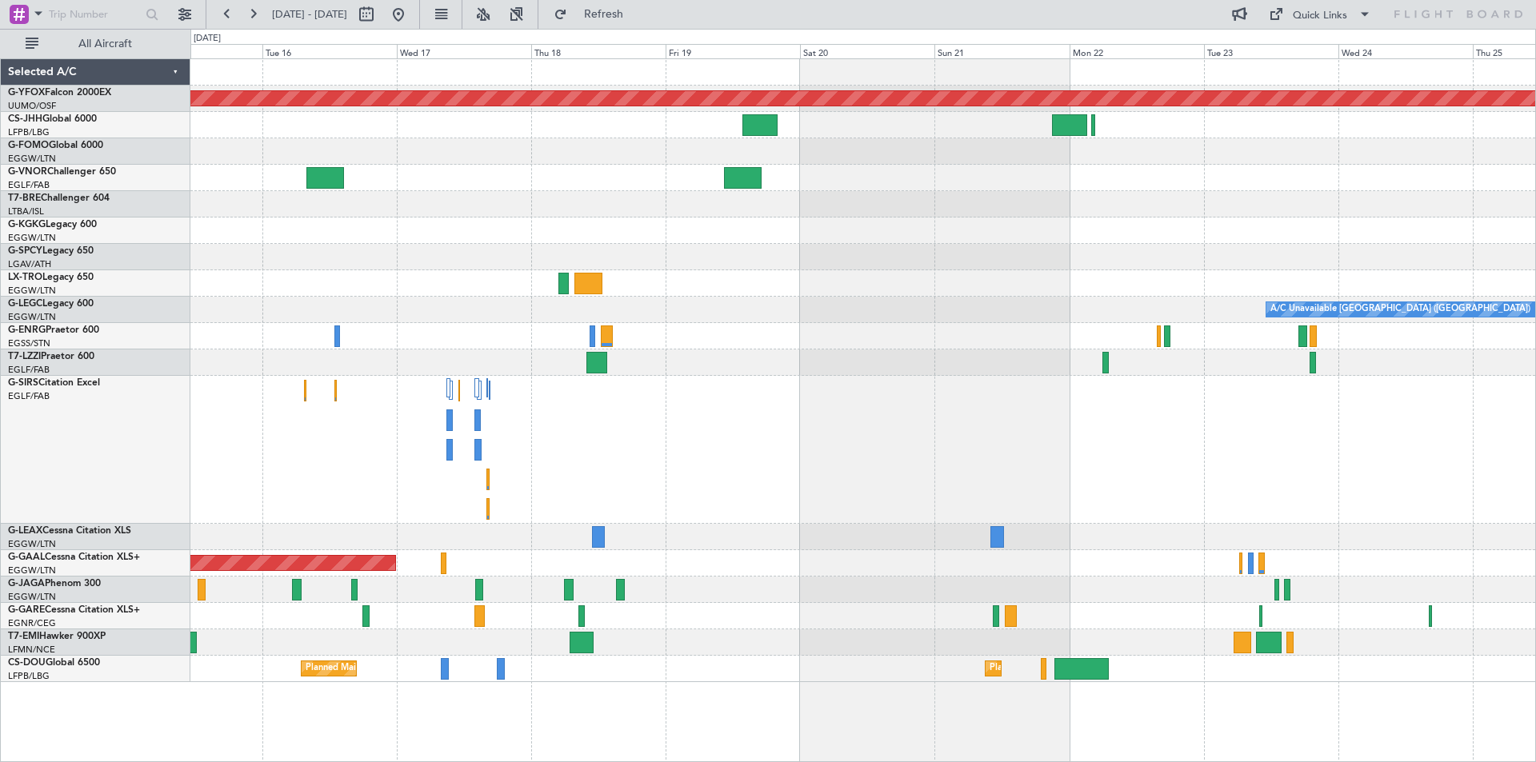
click at [529, 343] on div at bounding box center [862, 336] width 1345 height 26
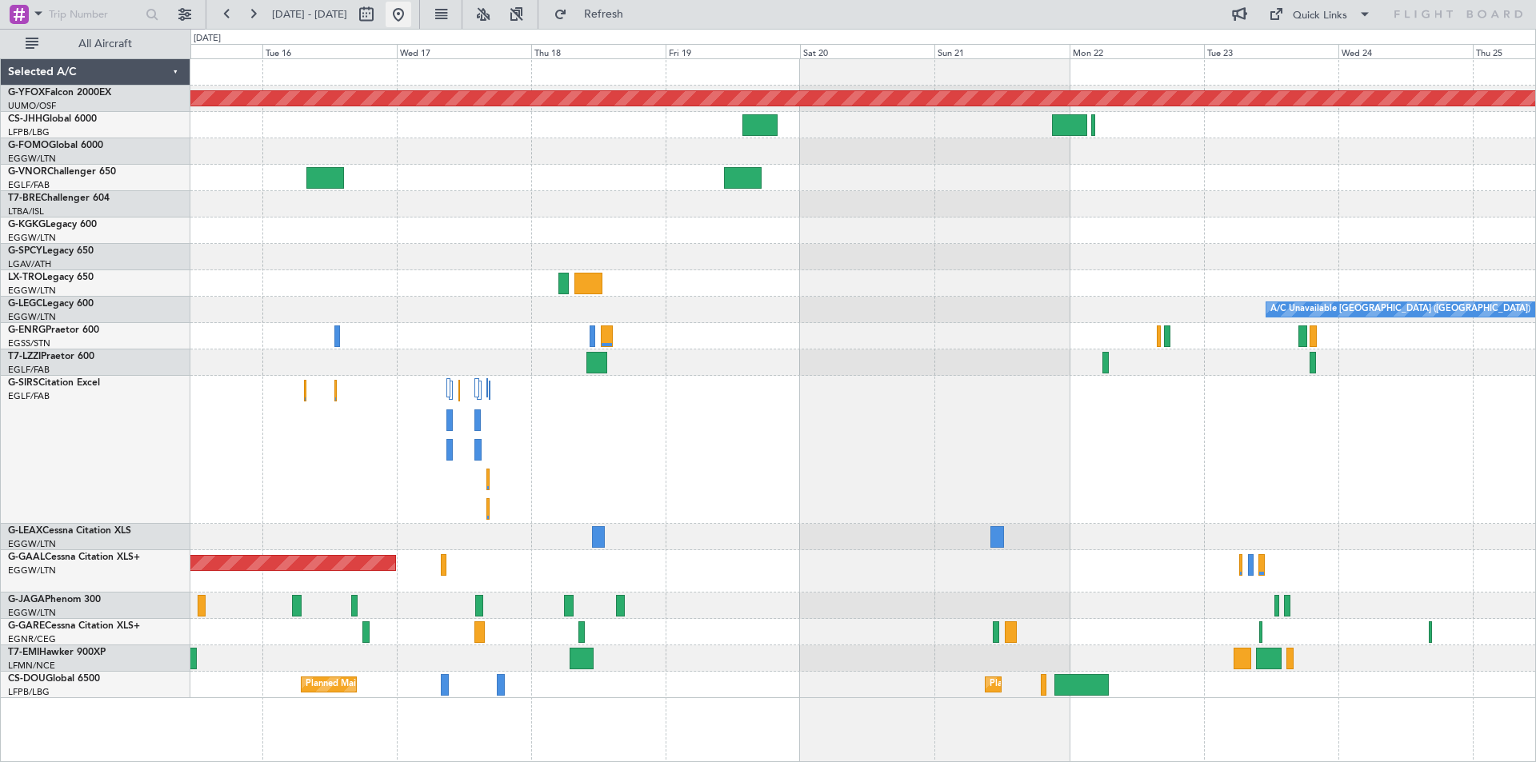
click at [411, 19] on button at bounding box center [399, 15] width 26 height 26
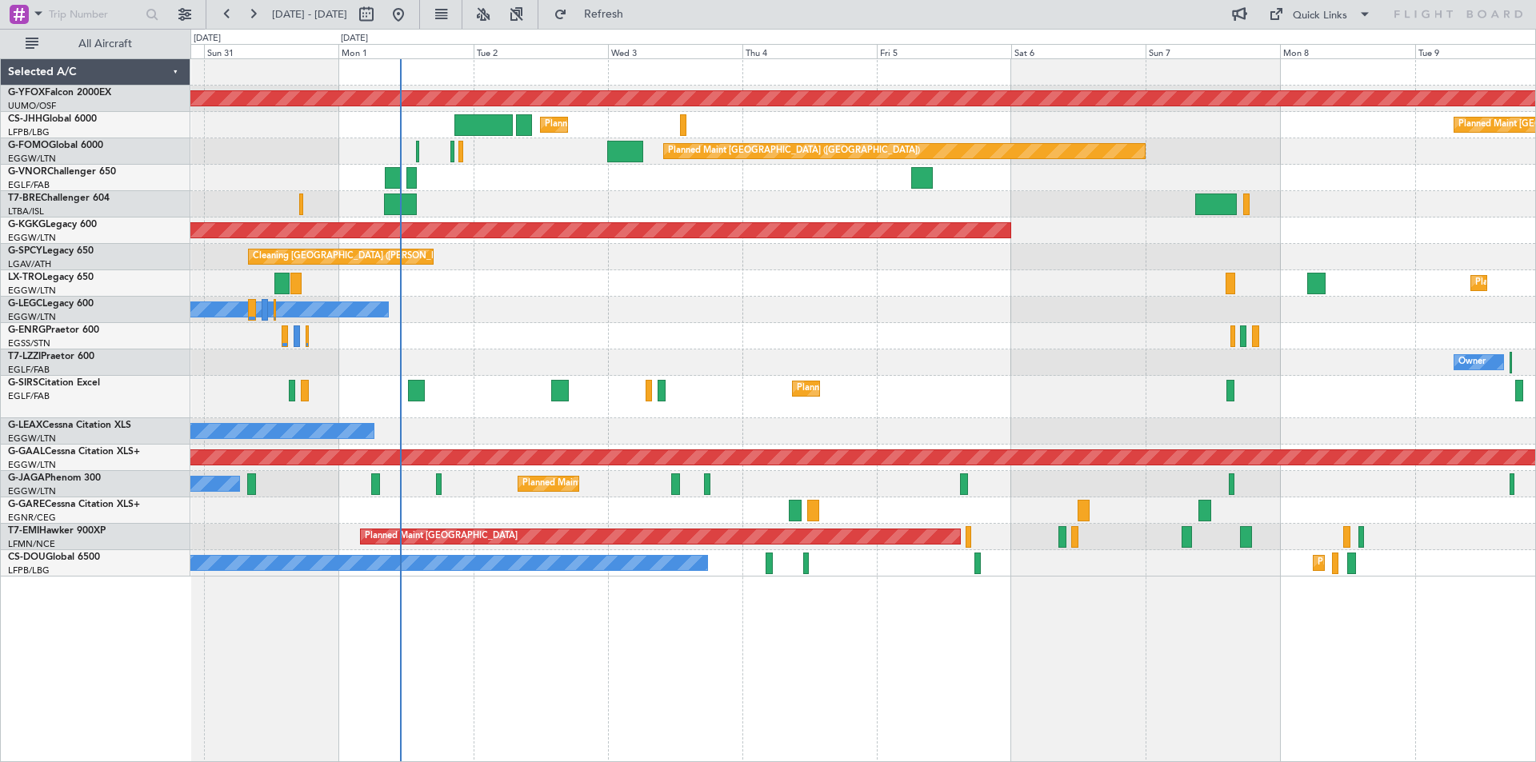
click at [718, 335] on div at bounding box center [862, 336] width 1345 height 26
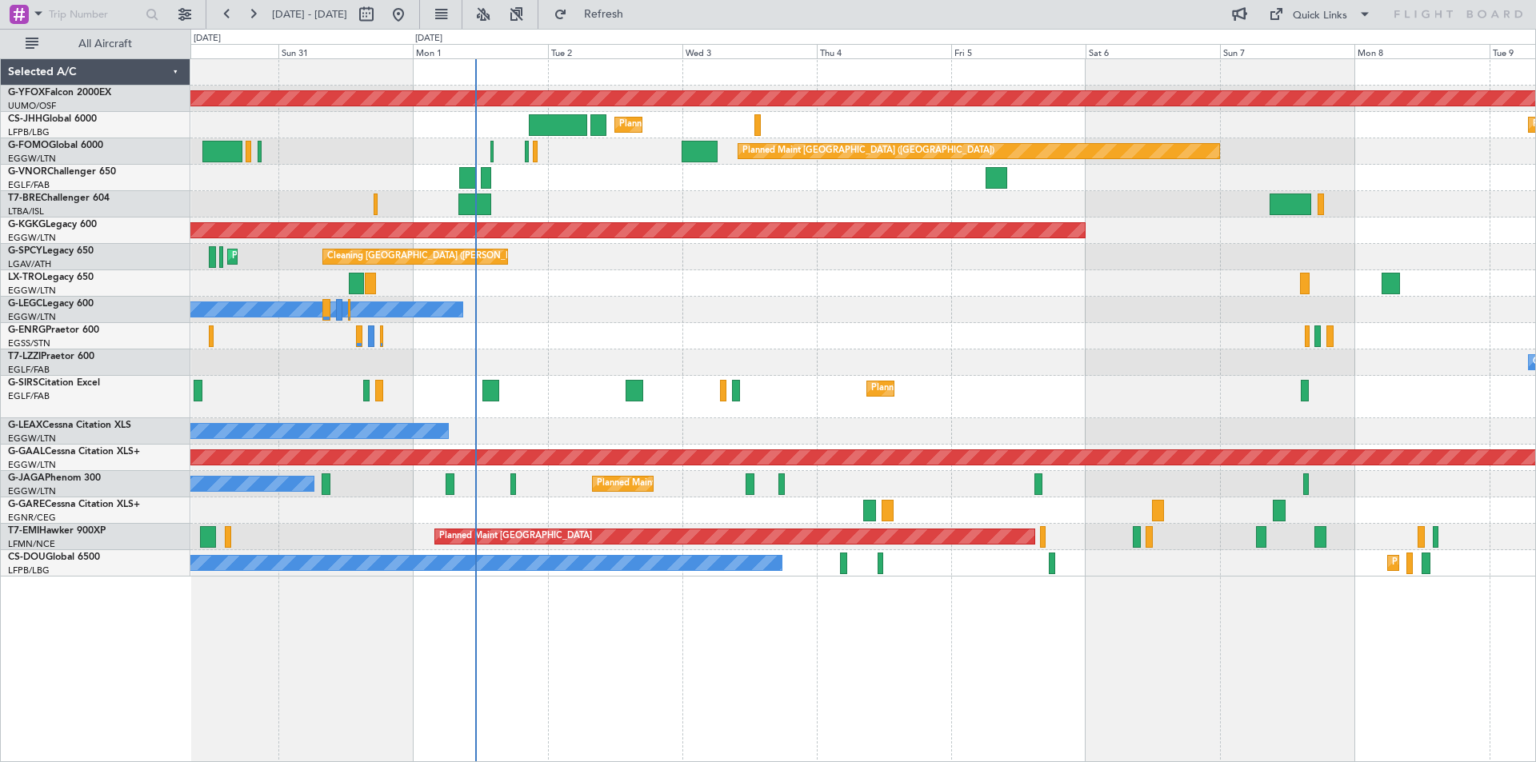
click at [662, 329] on div at bounding box center [862, 336] width 1345 height 26
click at [638, 20] on span "Refresh" at bounding box center [603, 14] width 67 height 11
click at [638, 18] on span "Refresh" at bounding box center [603, 14] width 67 height 11
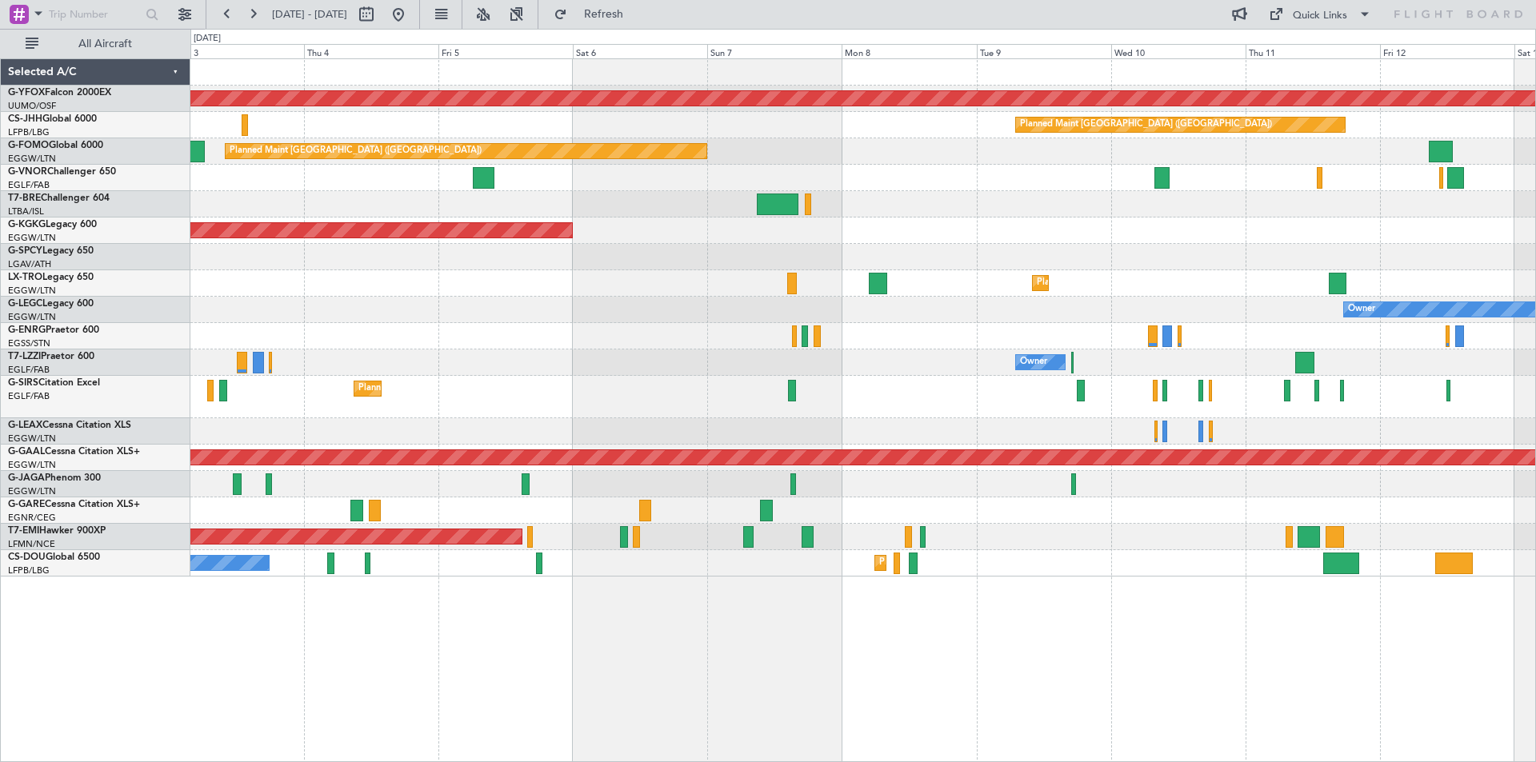
click at [638, 301] on div "AOG Maint Ostafyevo Planned Maint [GEOGRAPHIC_DATA] ([GEOGRAPHIC_DATA]) Planned…" at bounding box center [862, 318] width 1345 height 518
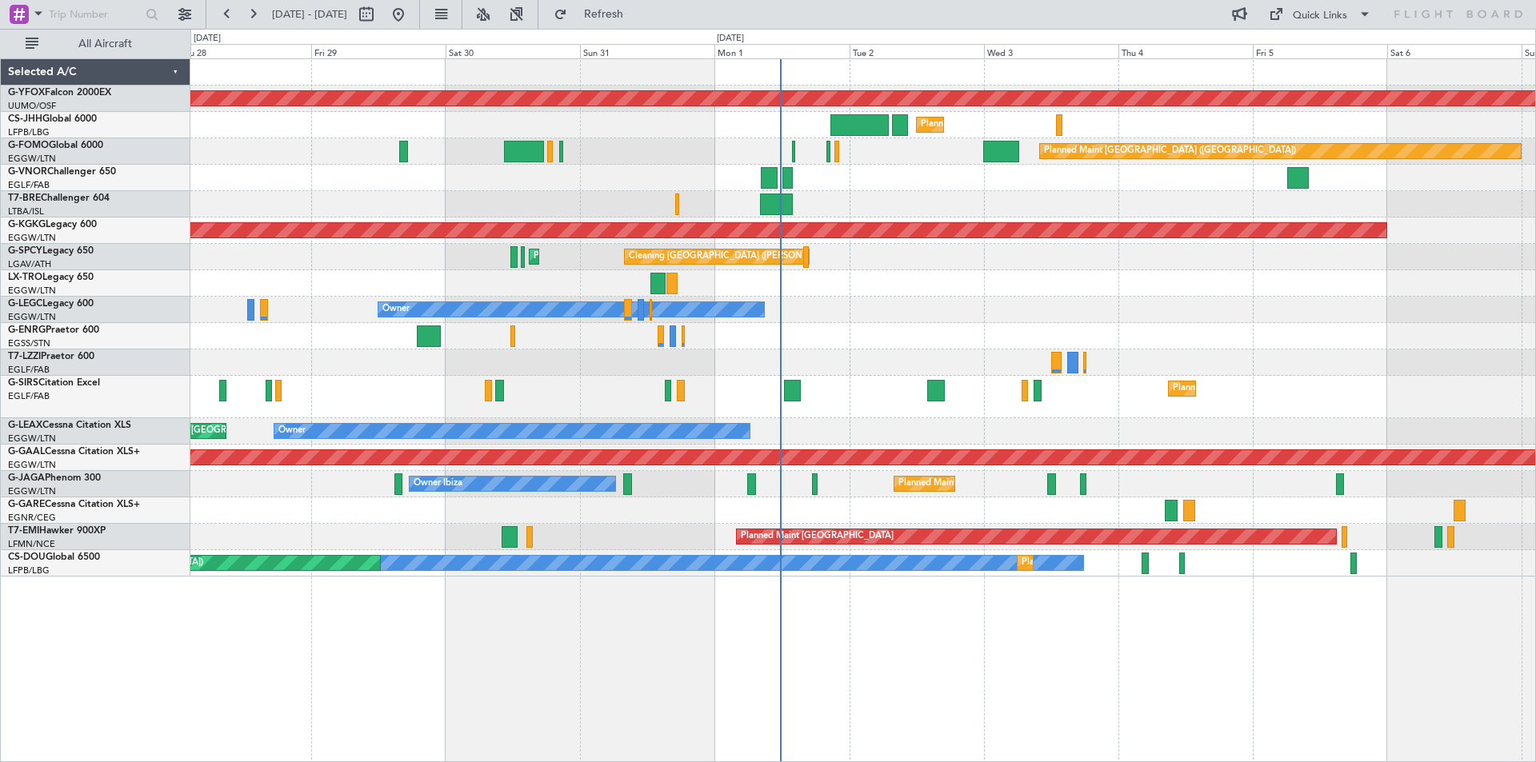
click at [1265, 310] on div "Owner" at bounding box center [862, 310] width 1345 height 26
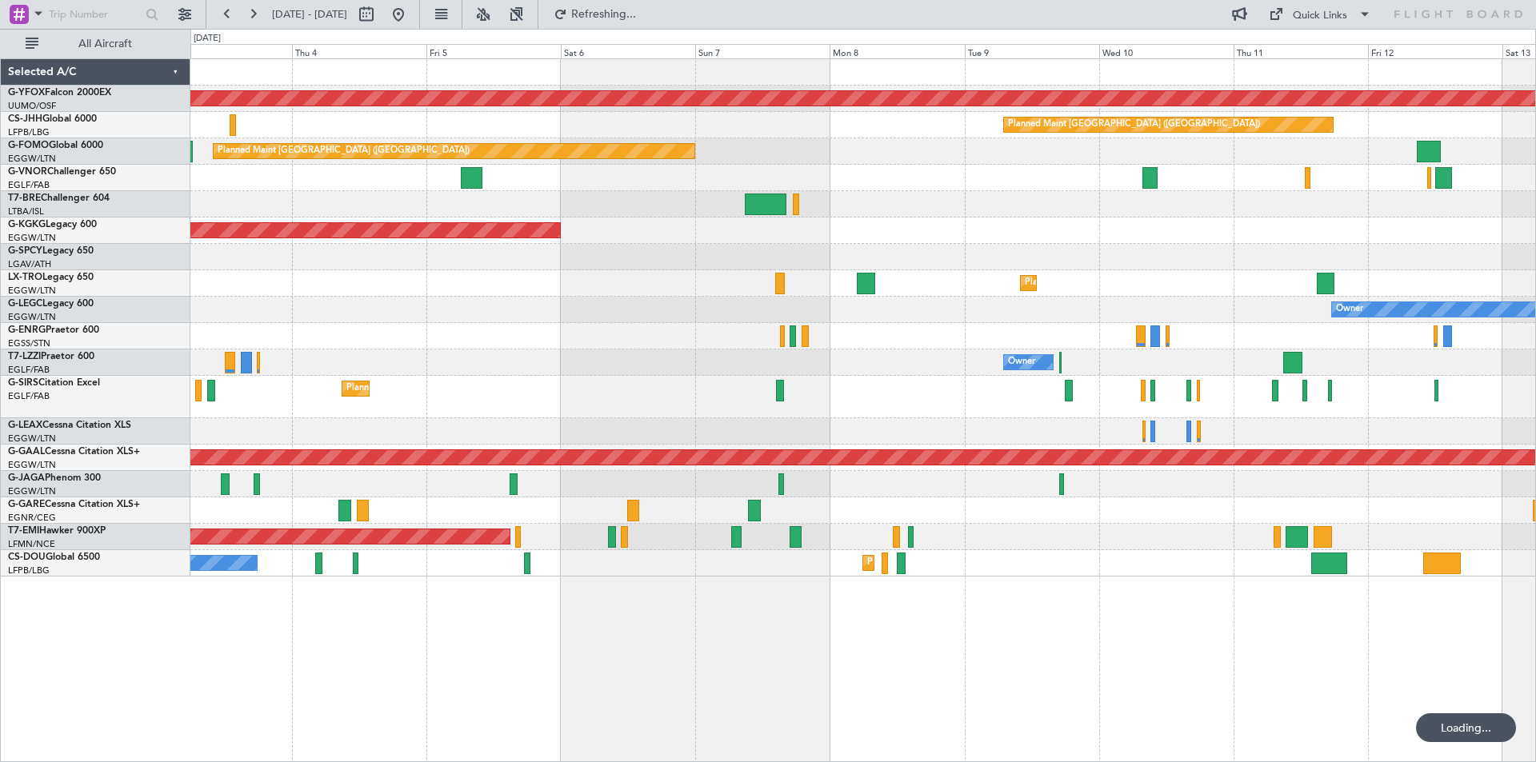
click at [418, 331] on div at bounding box center [862, 336] width 1345 height 26
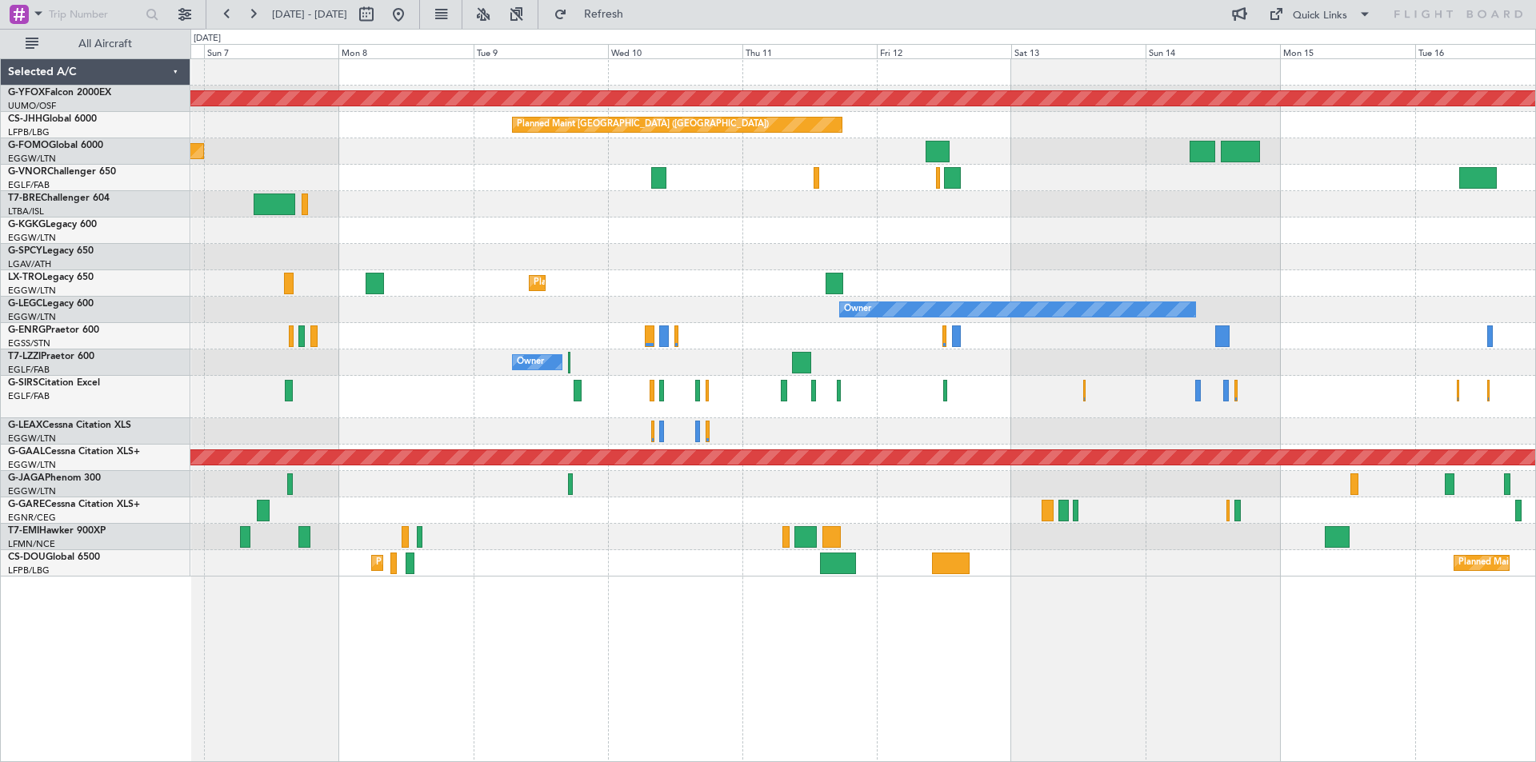
click at [997, 344] on div at bounding box center [862, 336] width 1345 height 26
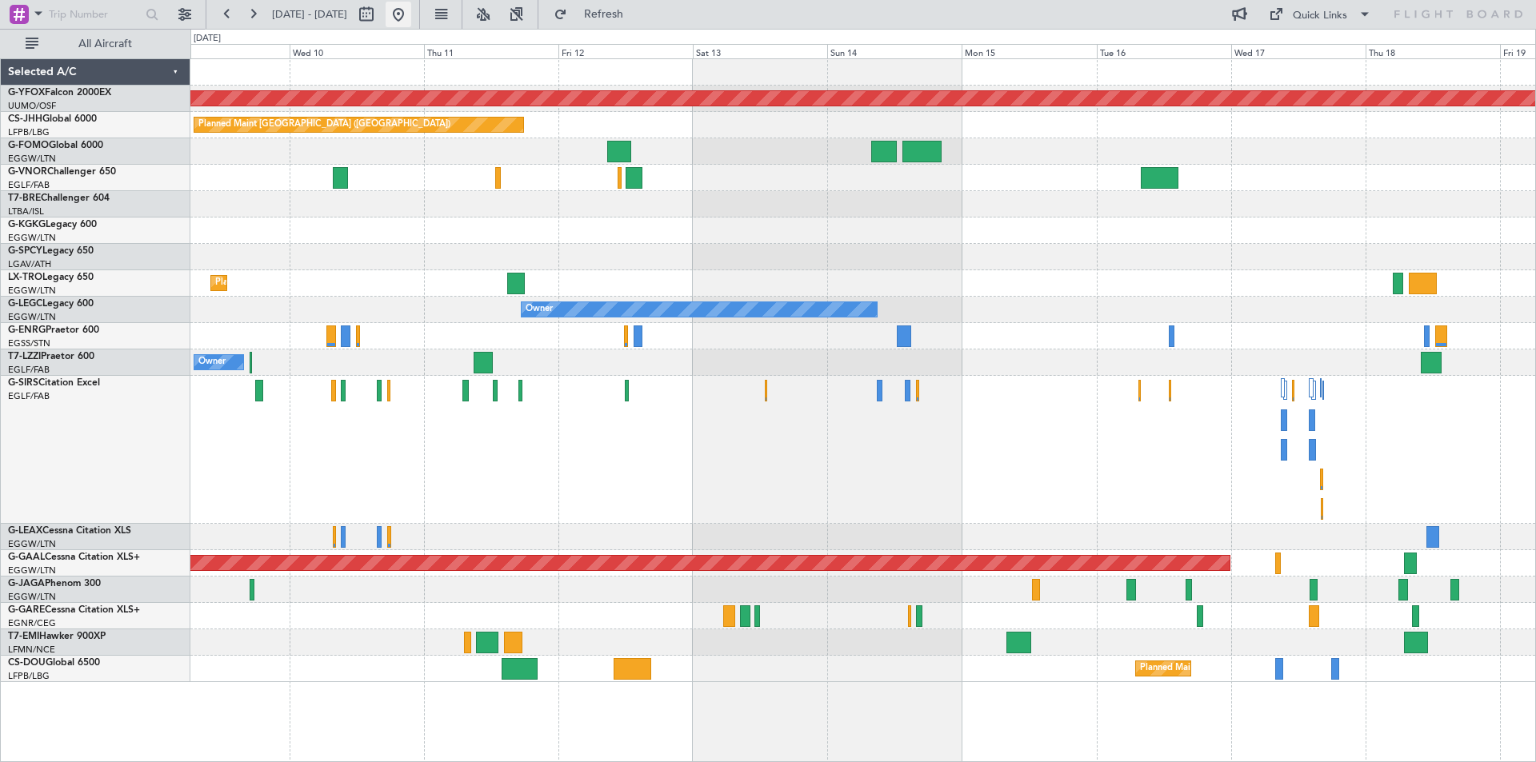
click at [411, 15] on button at bounding box center [399, 15] width 26 height 26
